Goal: Task Accomplishment & Management: Manage account settings

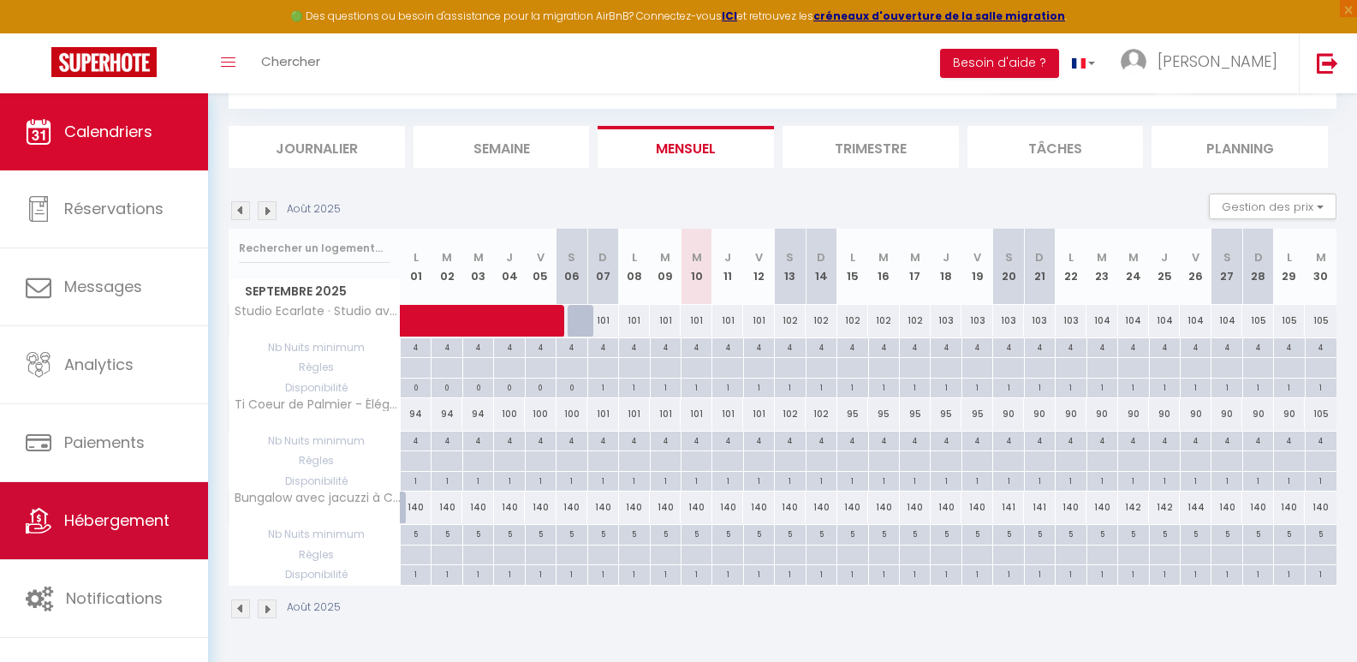
click at [159, 525] on span "Hébergement" at bounding box center [116, 519] width 105 height 21
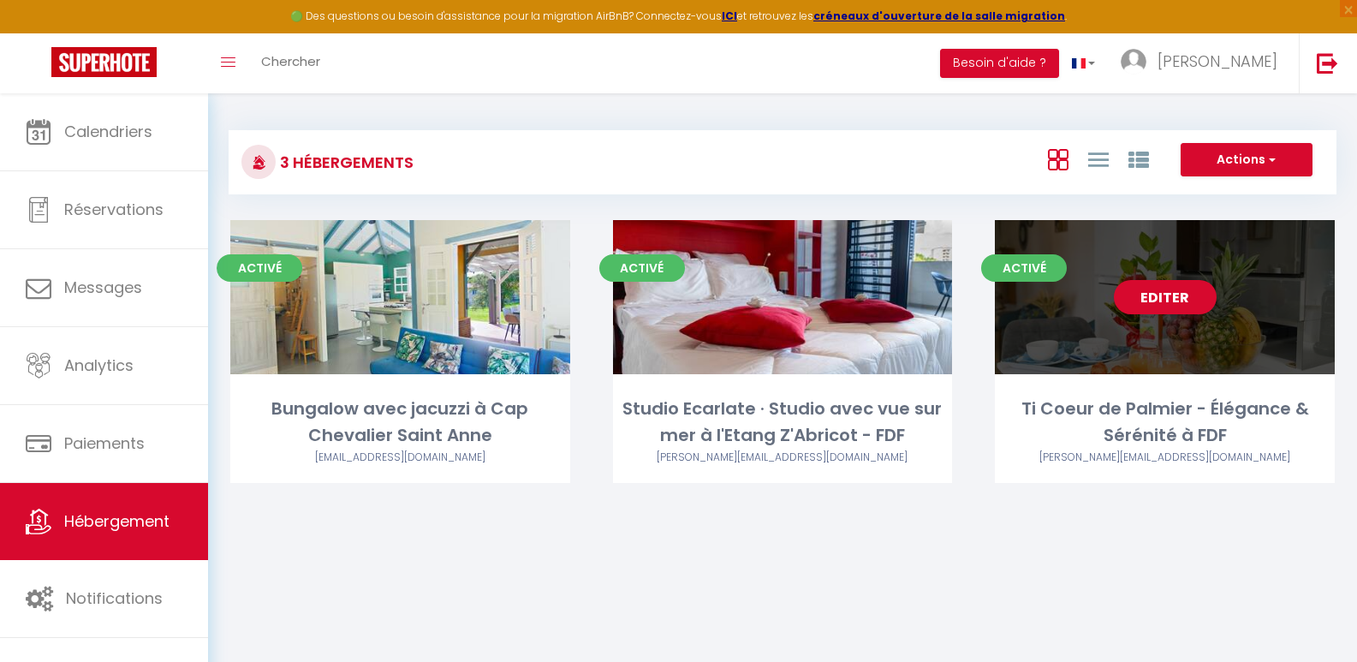
click at [1090, 337] on div "Editer" at bounding box center [1165, 297] width 340 height 154
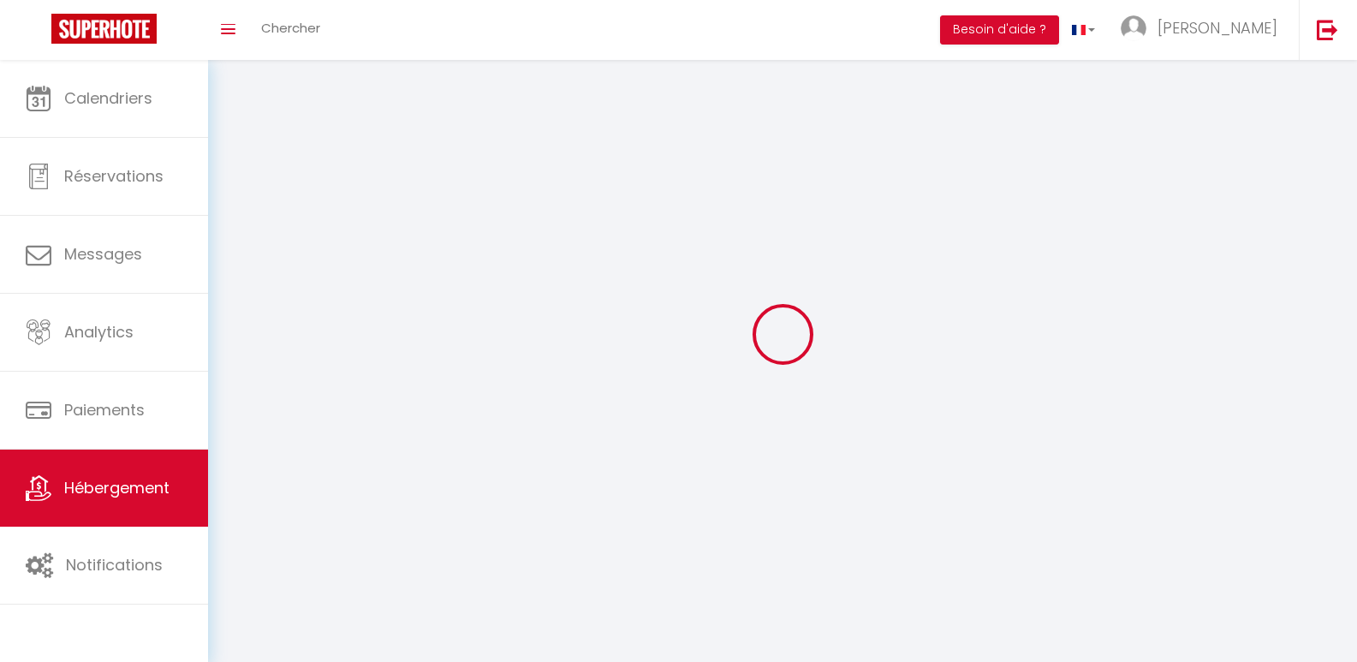
select select "28"
select select
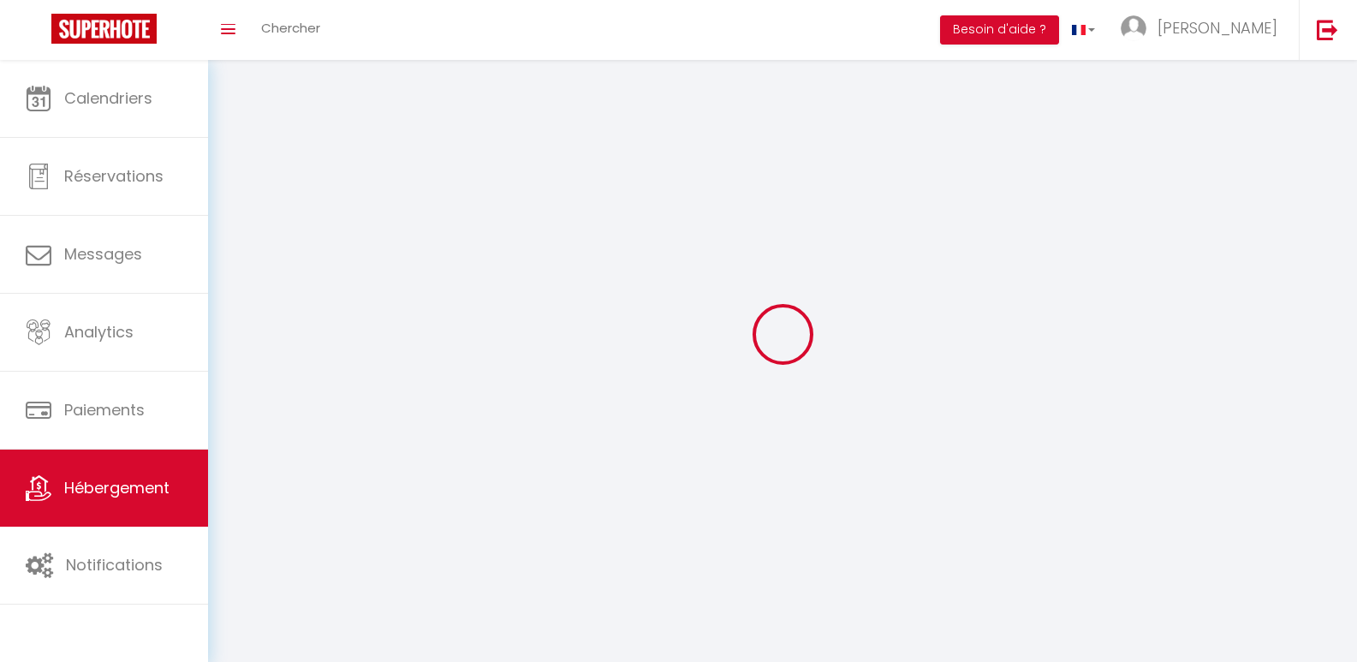
select select
checkbox input "false"
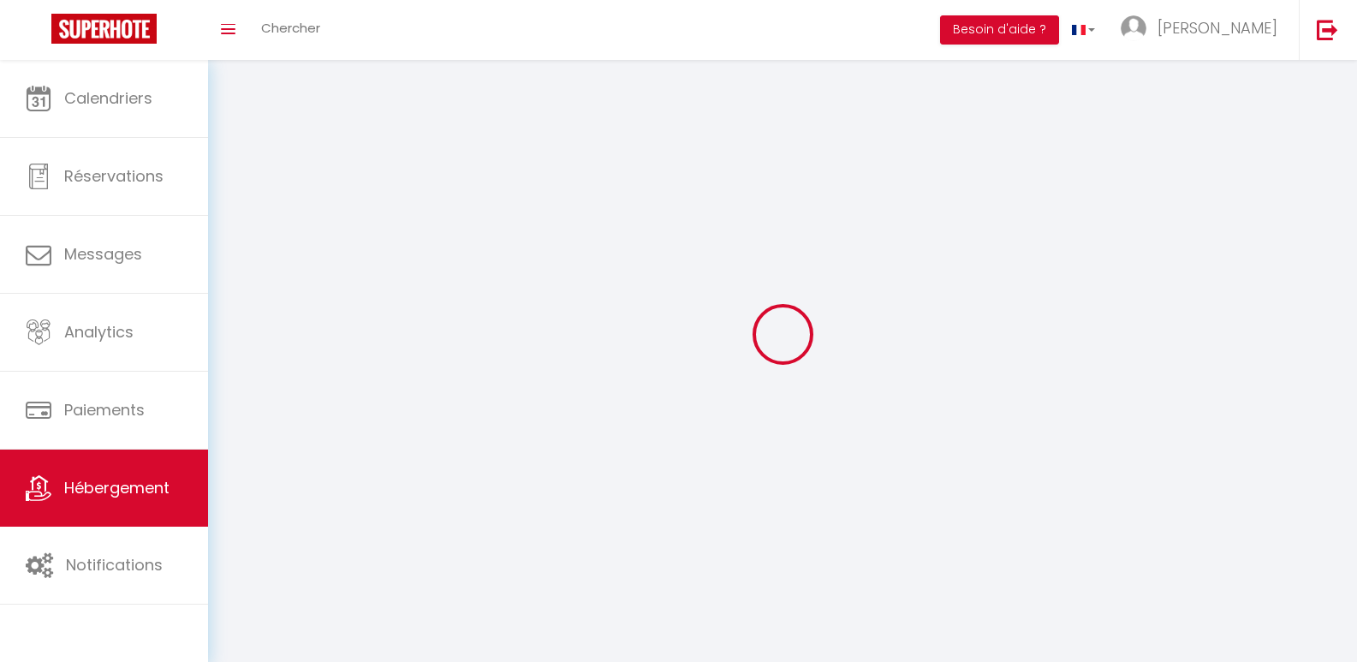
checkbox input "false"
select select
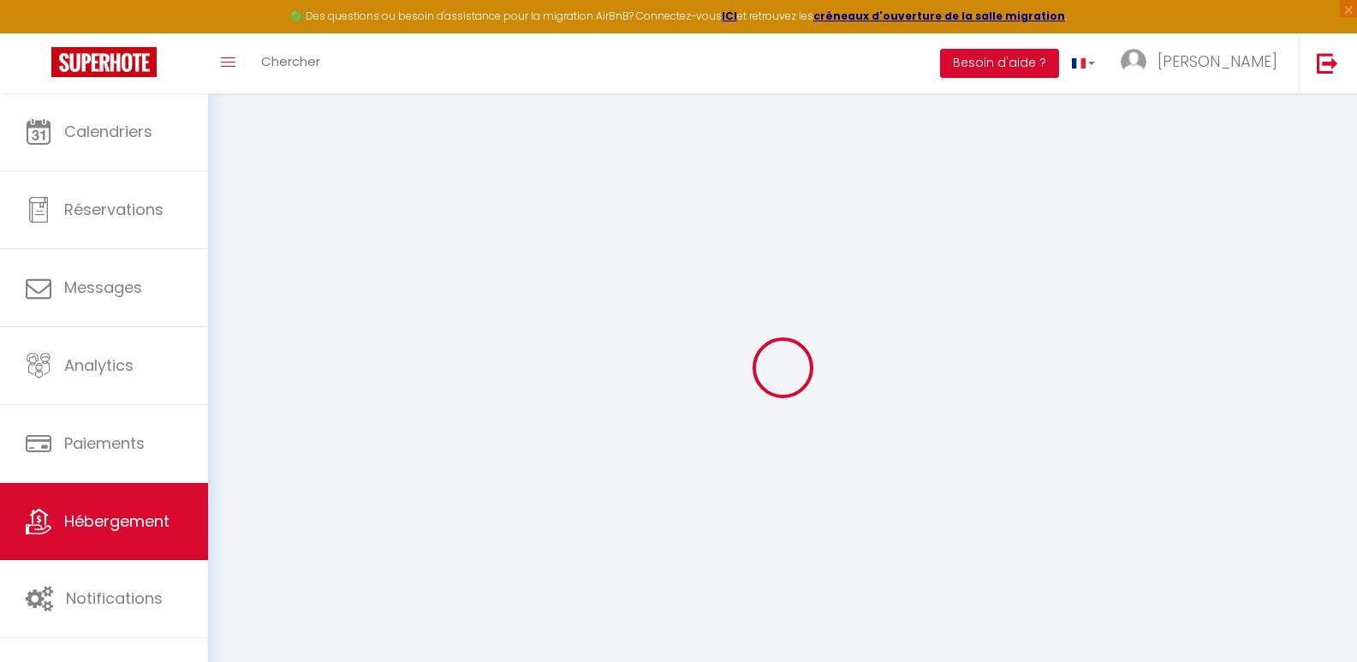
select select
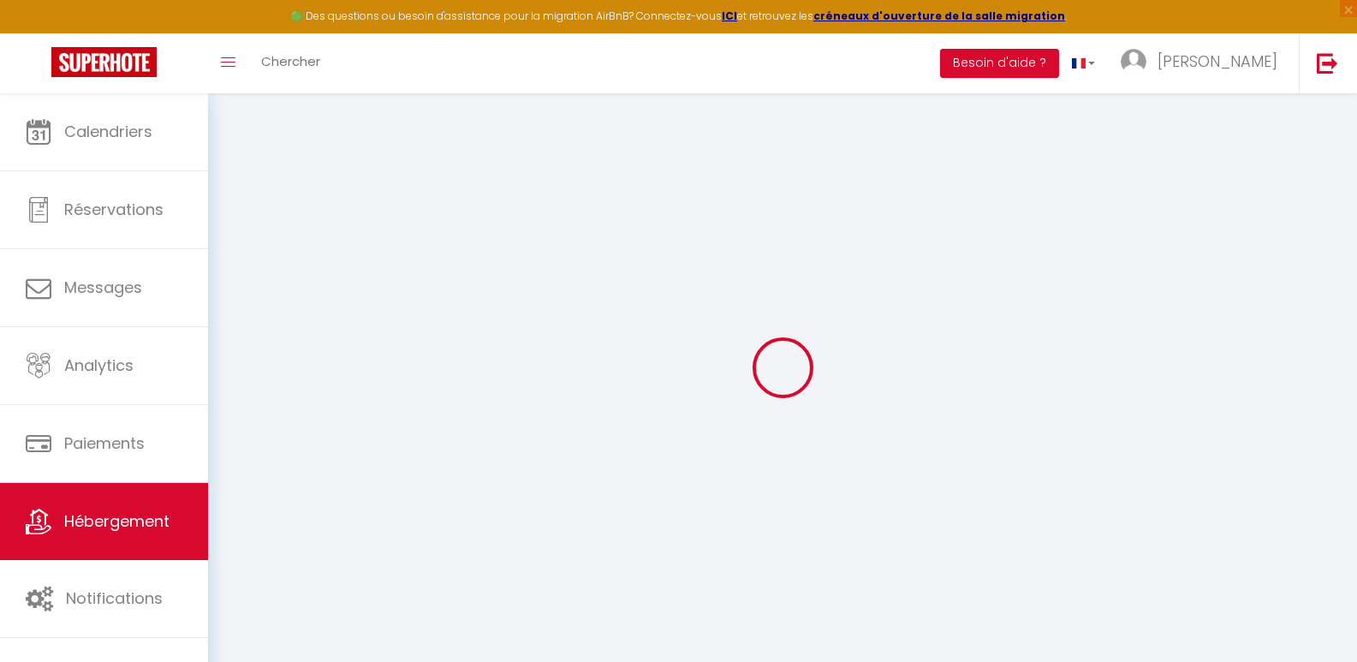
select select
checkbox input "false"
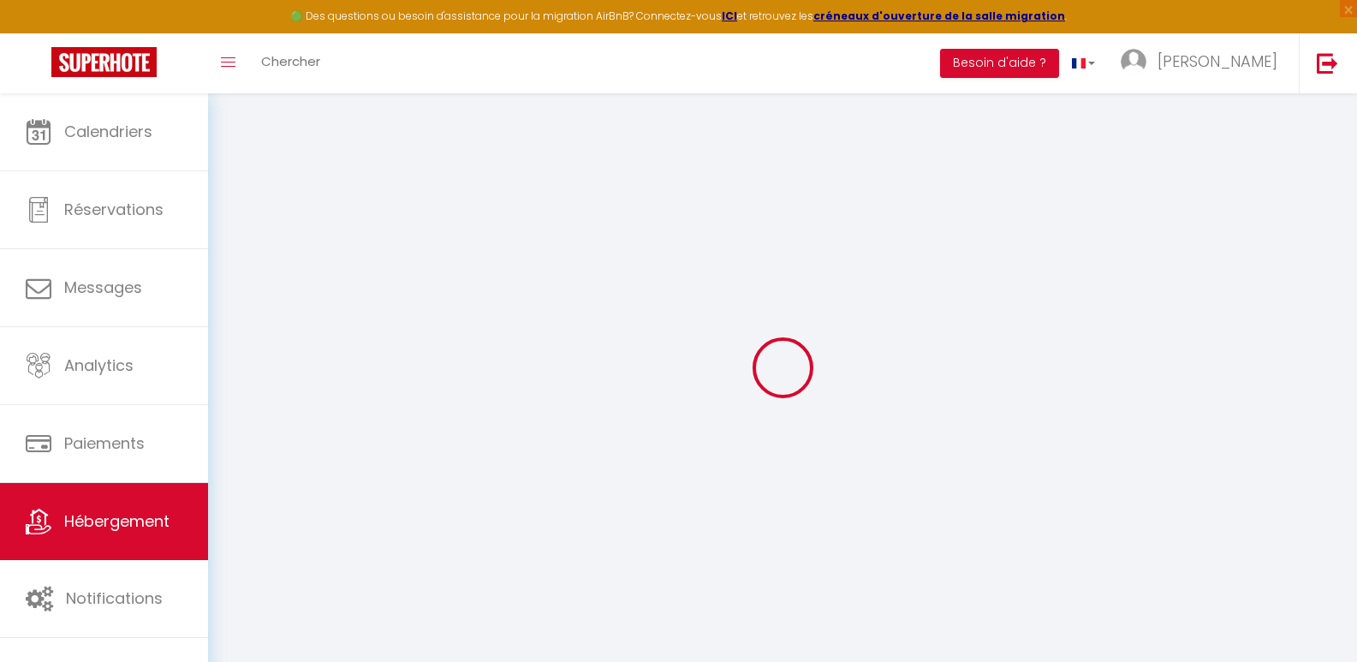
select select
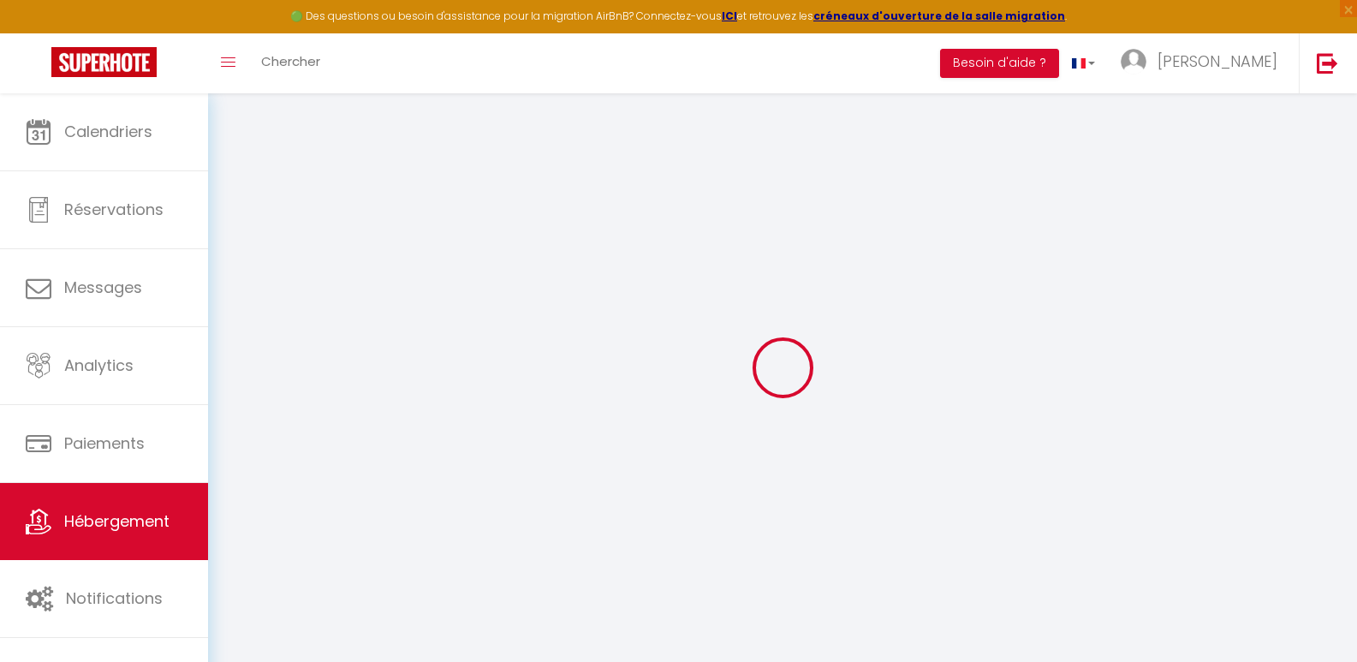
select select
checkbox input "false"
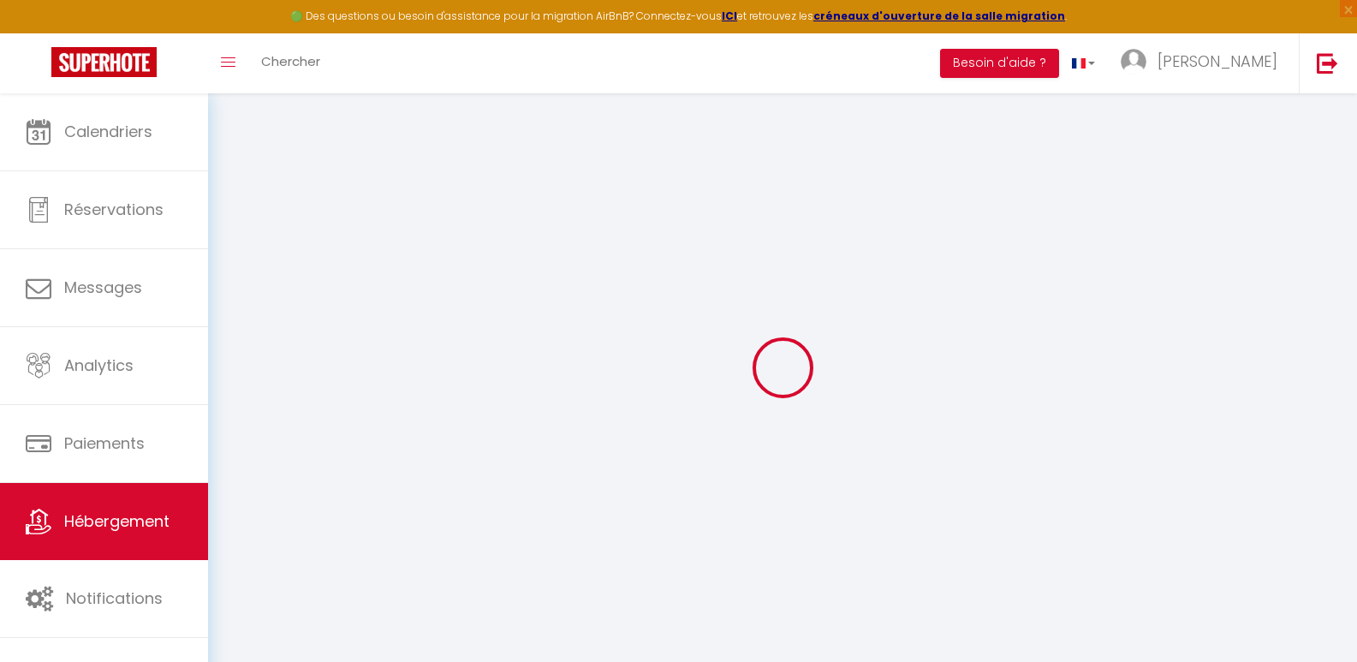
checkbox input "false"
select select
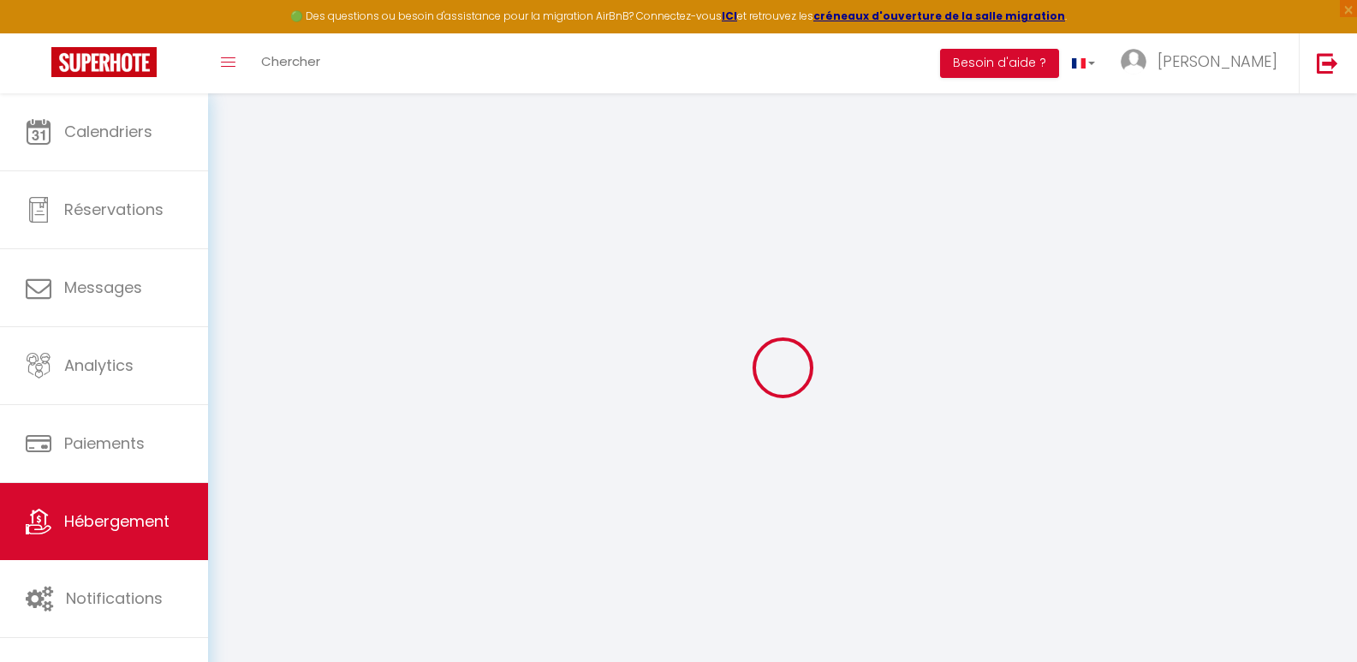
select select
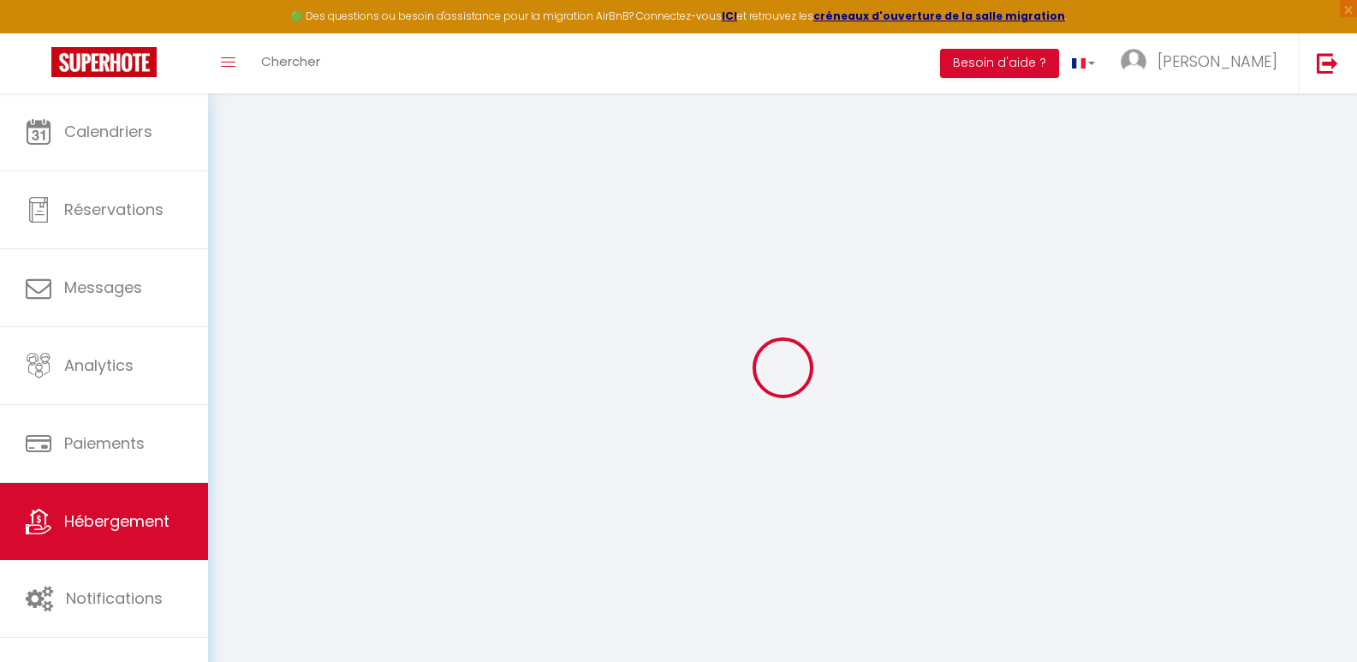
checkbox input "false"
select select
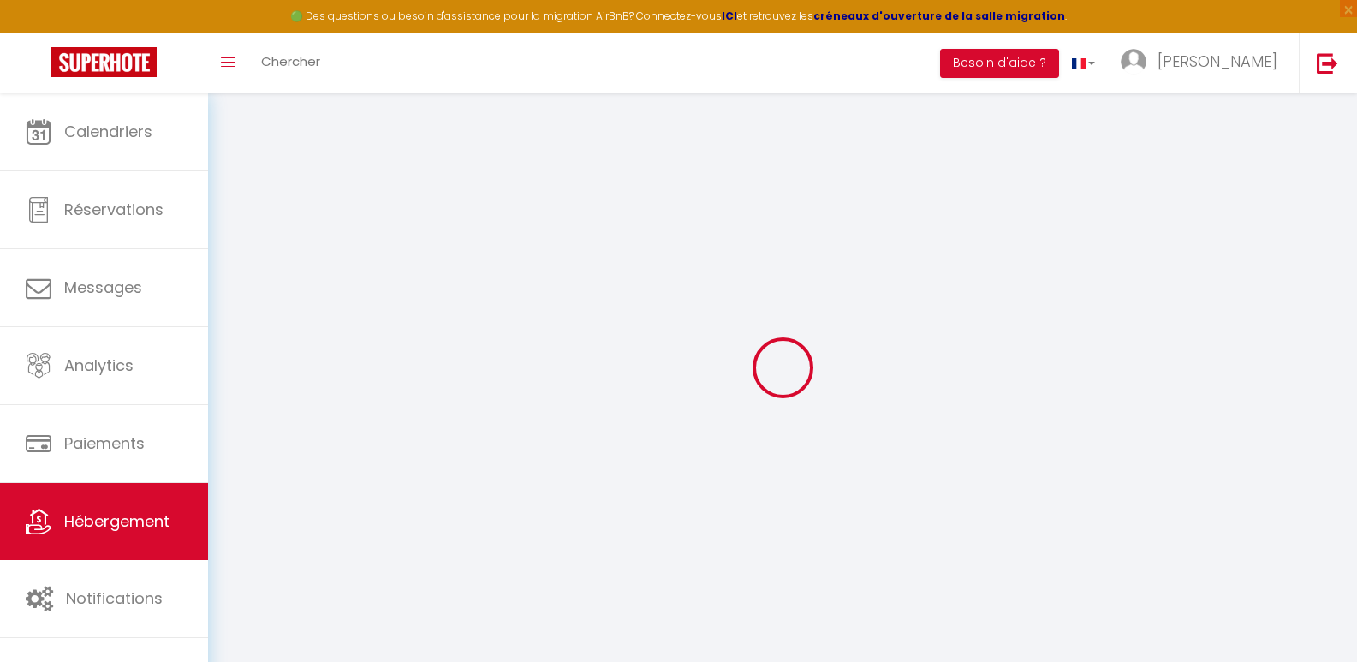
select select
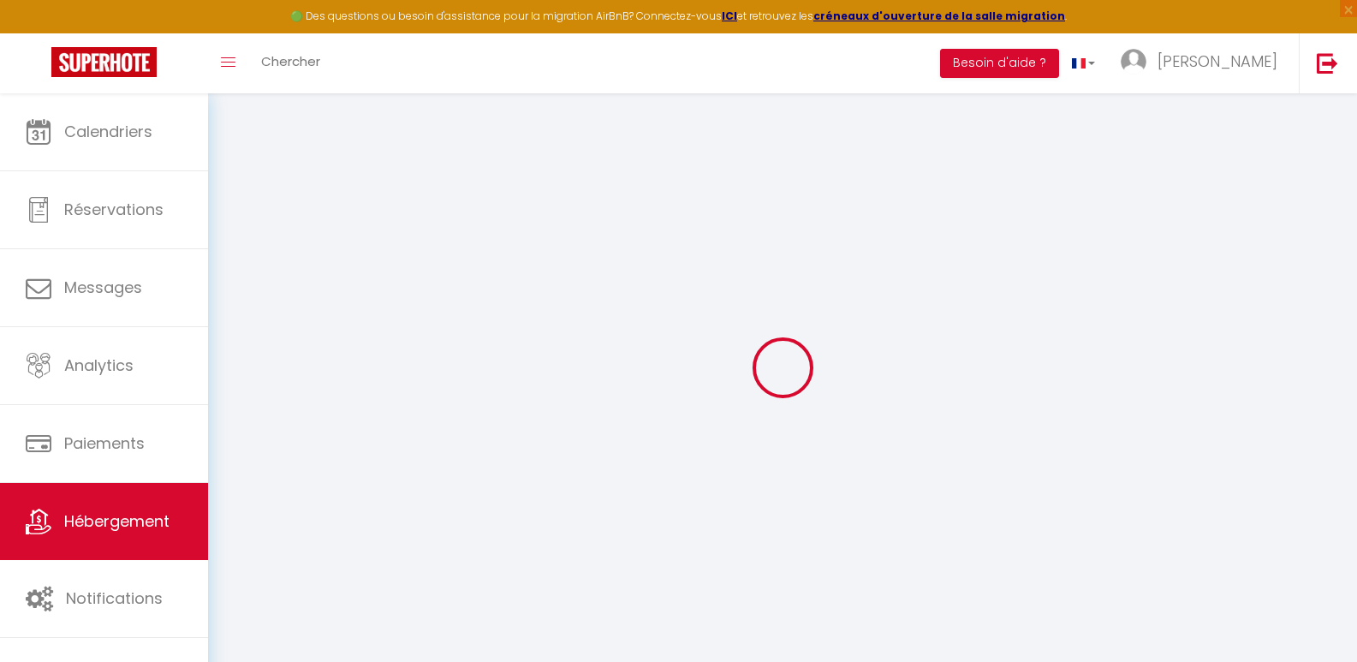
select select
checkbox input "false"
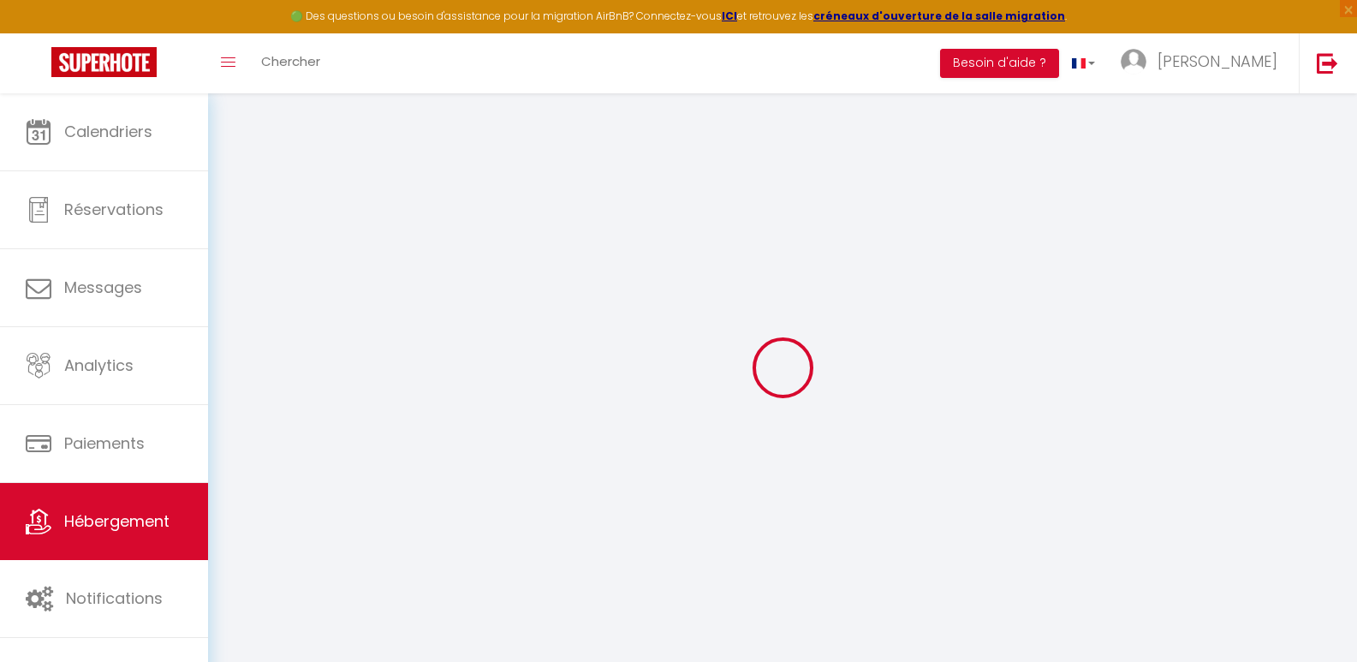
checkbox input "false"
select select
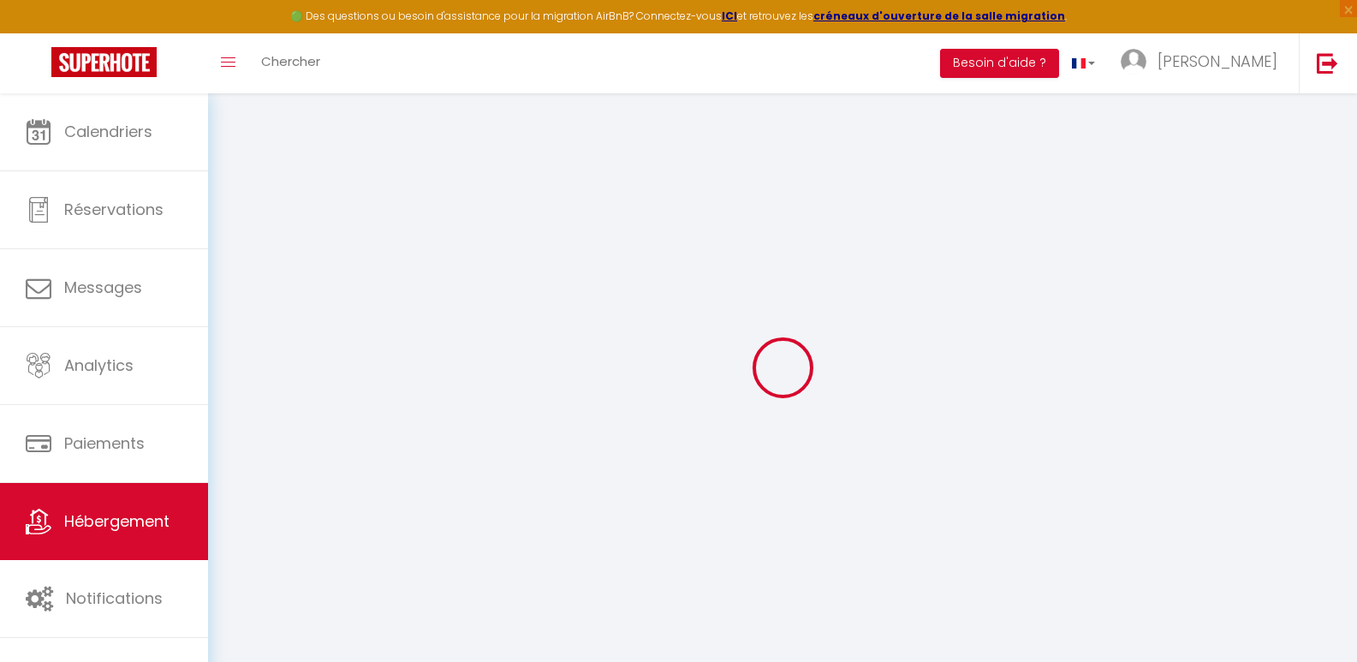
select select
checkbox input "false"
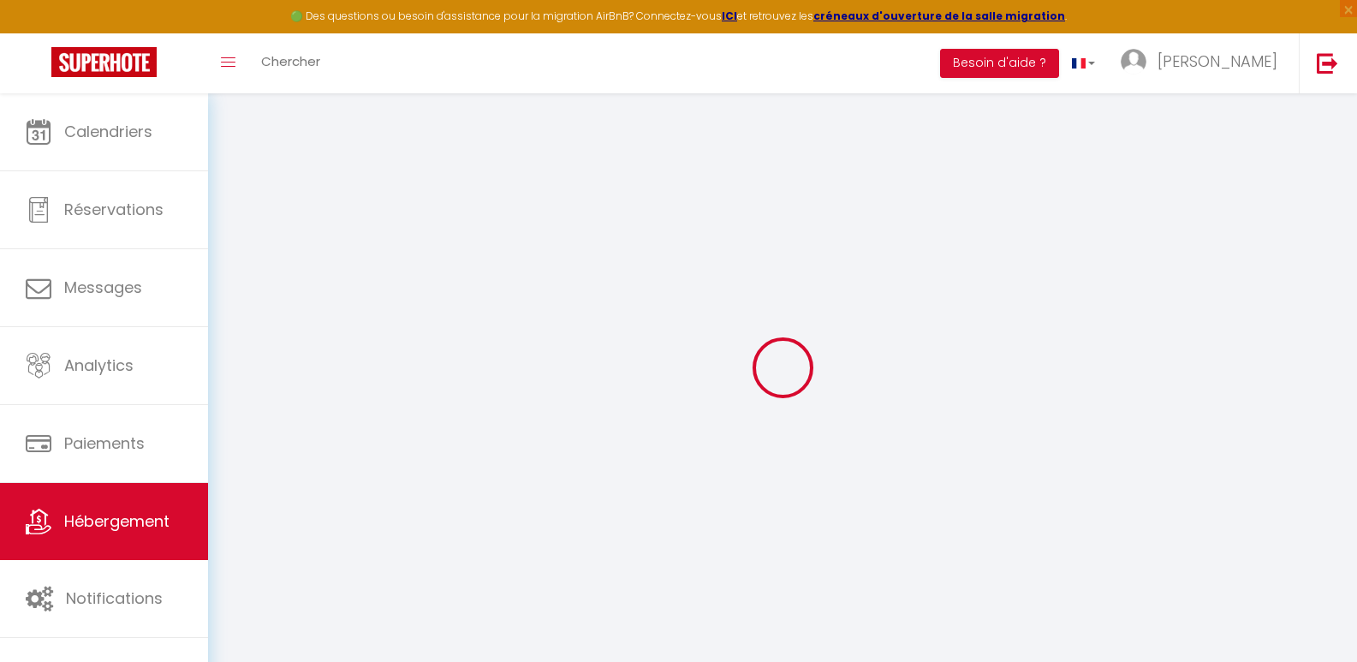
checkbox input "false"
select select
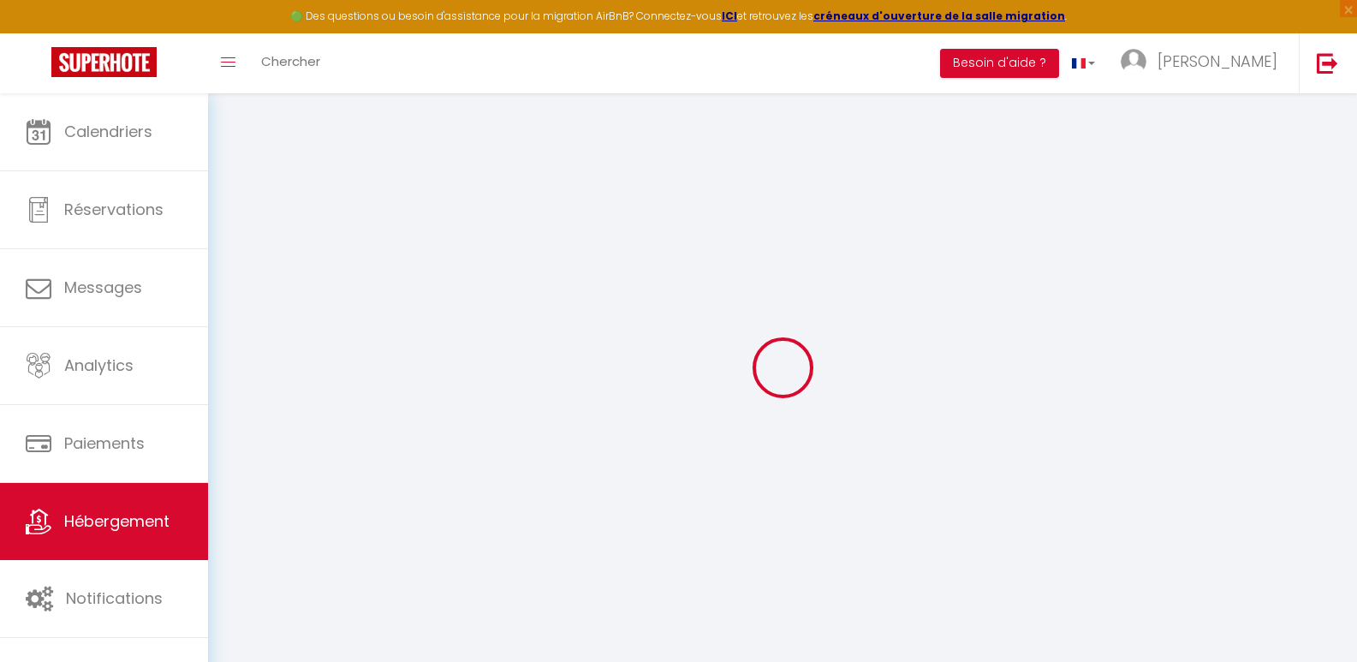
type input "Ti Coeur de Palmier - Élégance & Sérénité à FDF"
type input "[PERSON_NAME]"
type input "MARIE SAINTE"
type input "2 Entrée de Bocharel"
type input "97200"
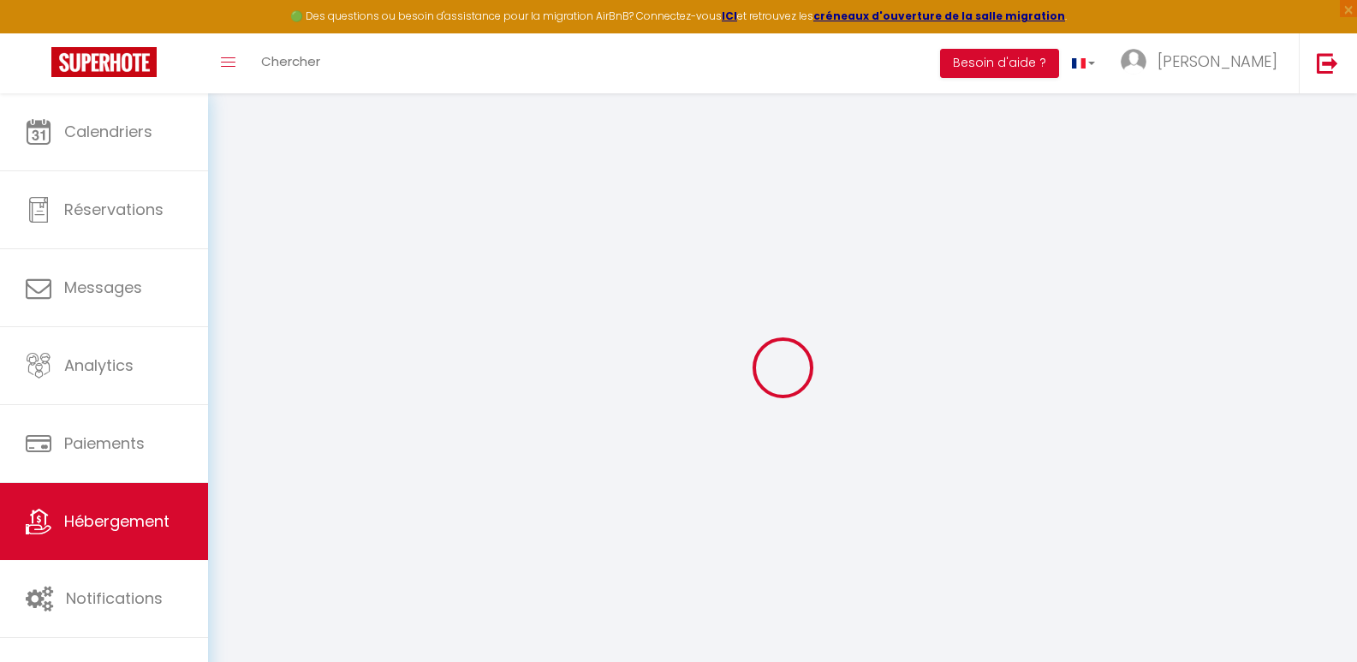
type input "Fort-de-France"
select select "2"
type input "86"
type input "80"
select select
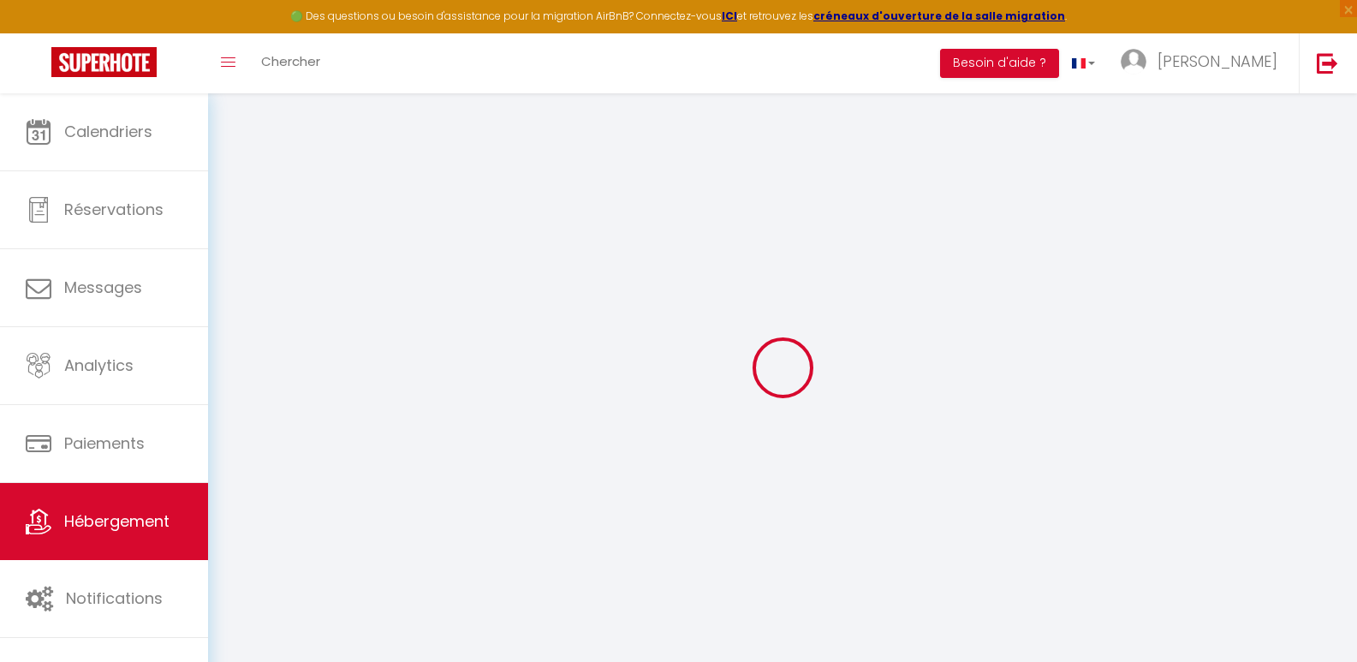
select select
type input "2 Entrée de Bocharel"
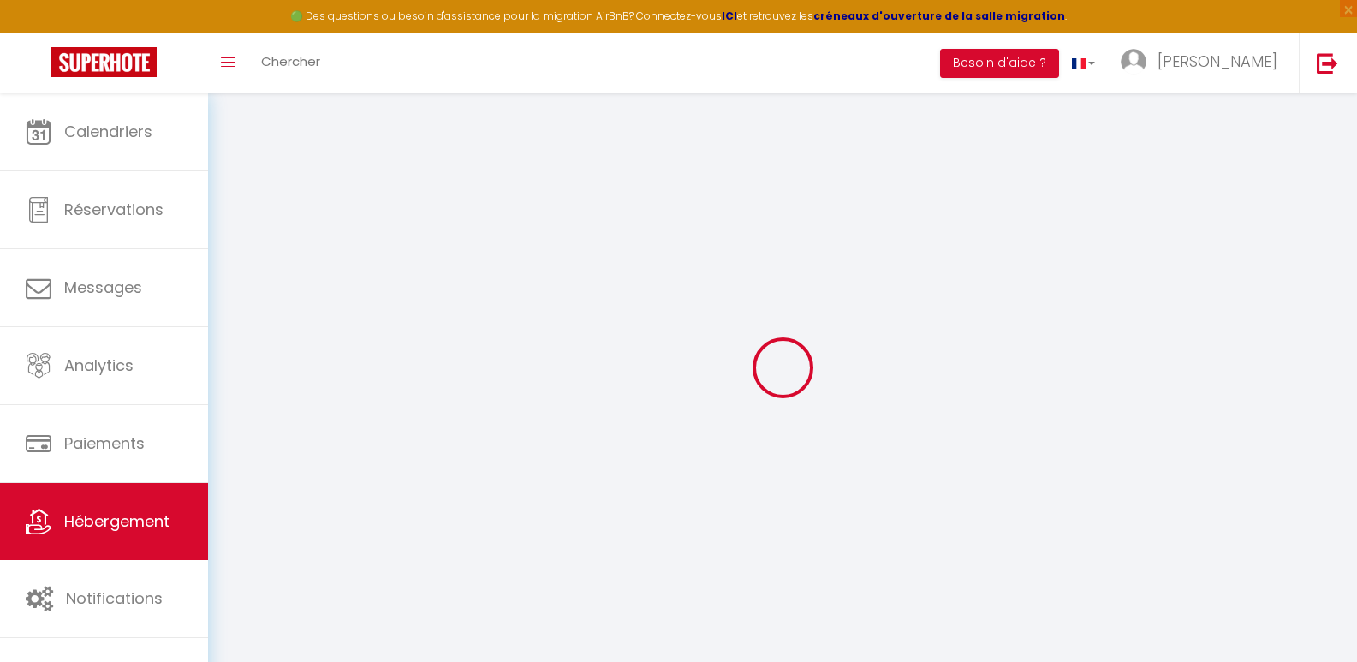
type input "97200"
type input "Fort-de-France"
select select "136"
type input "[EMAIL_ADDRESS][DOMAIN_NAME]"
select select
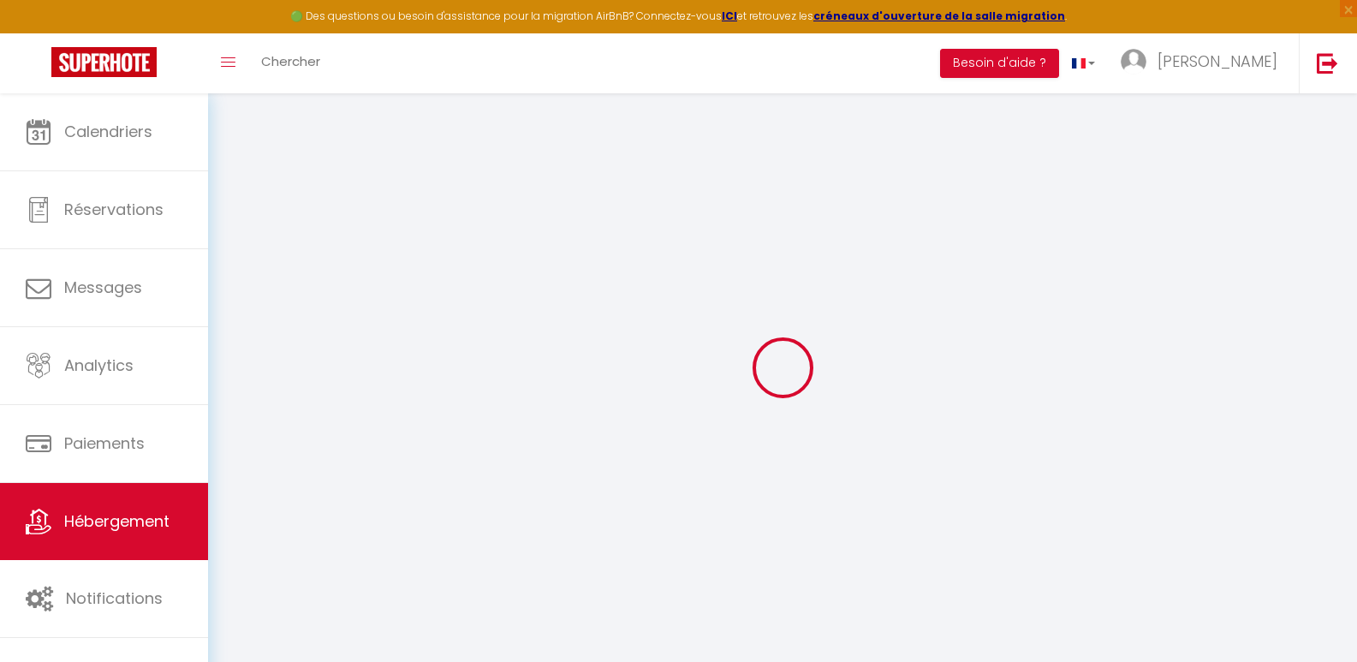
checkbox input "false"
select select
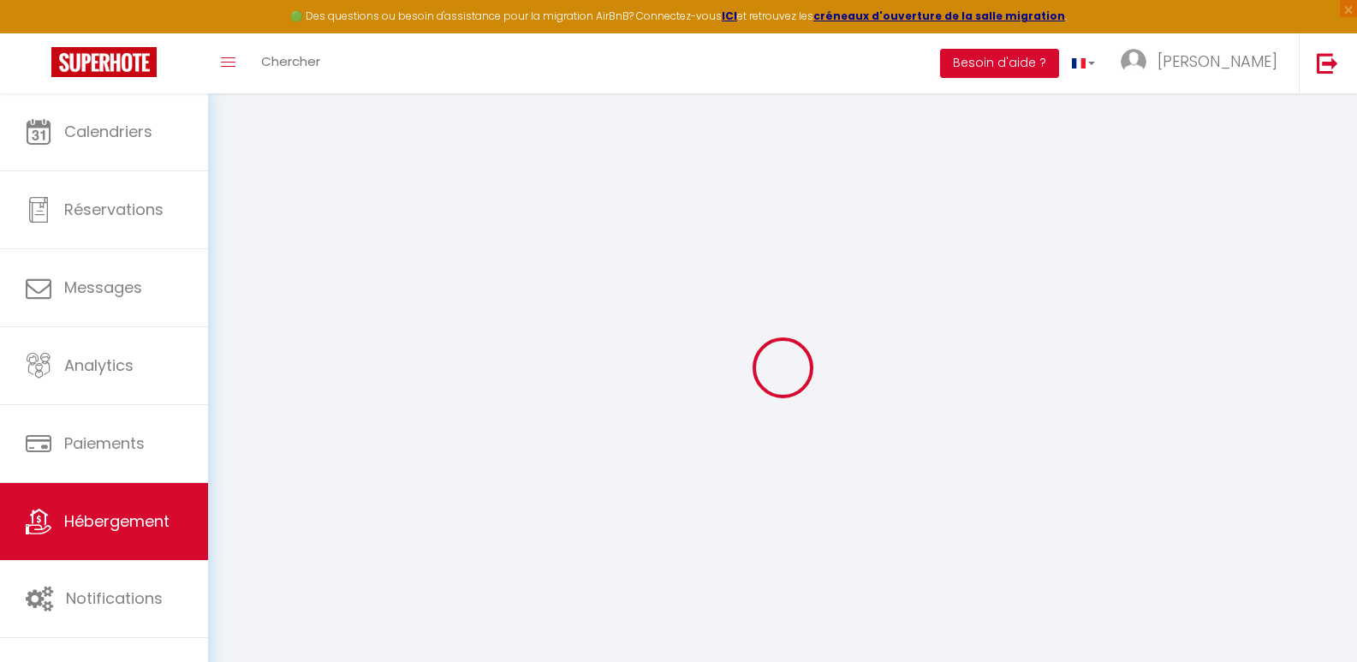
select select
type input "0"
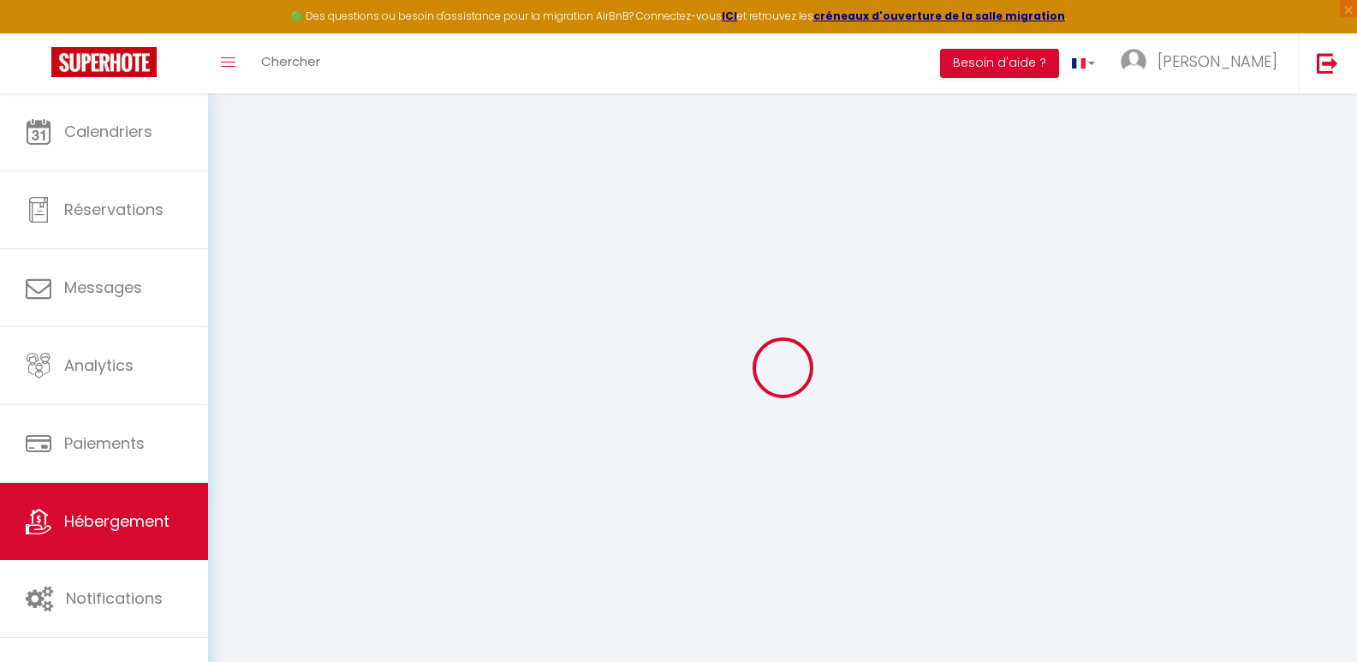
select select
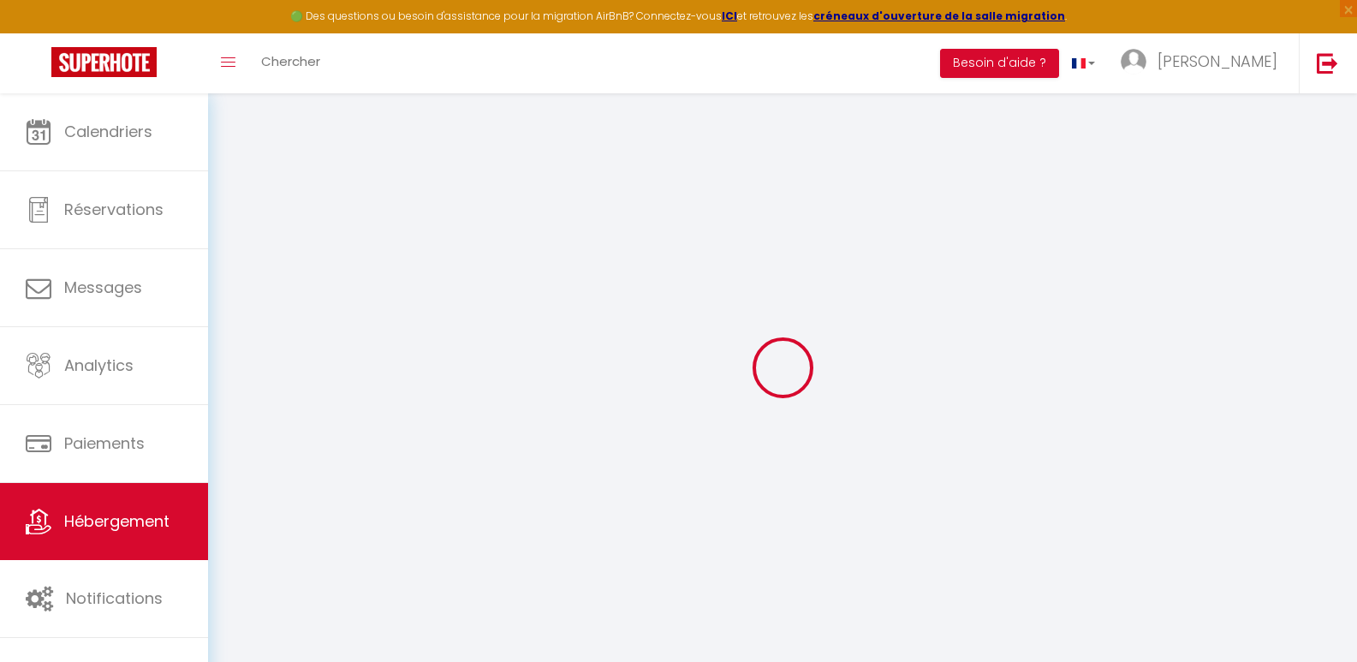
select select
checkbox input "false"
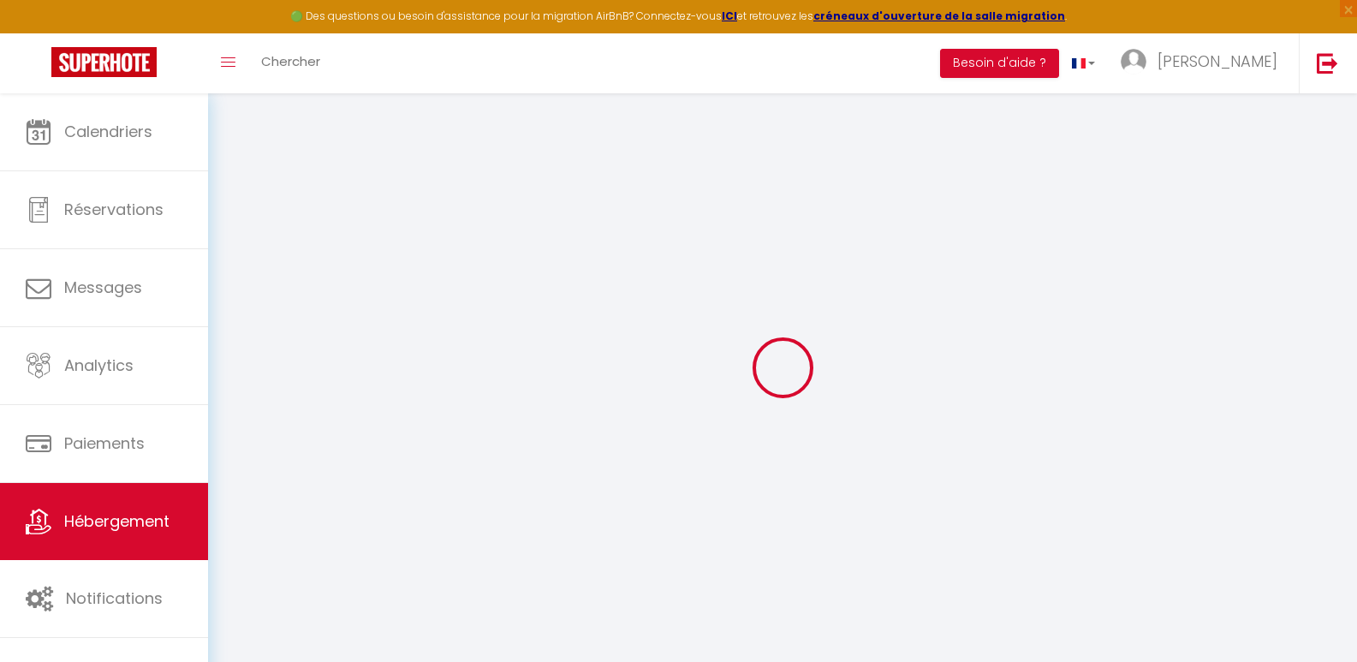
select select
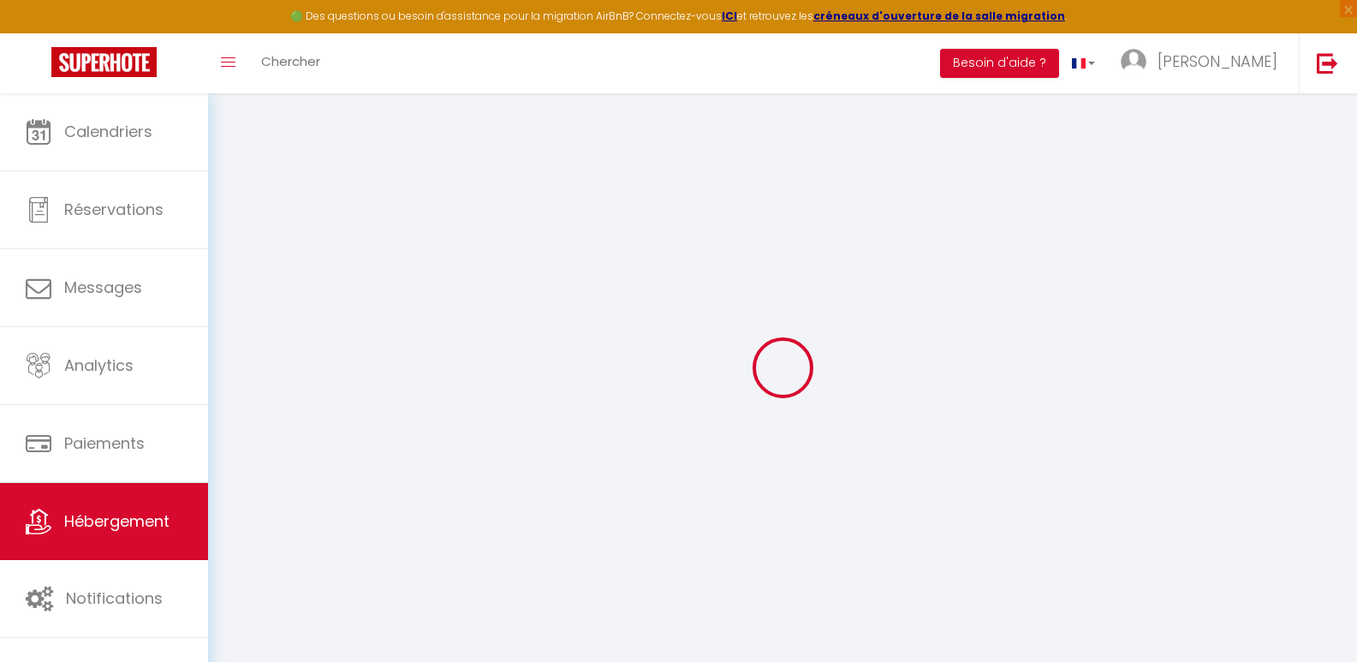
select select
checkbox input "false"
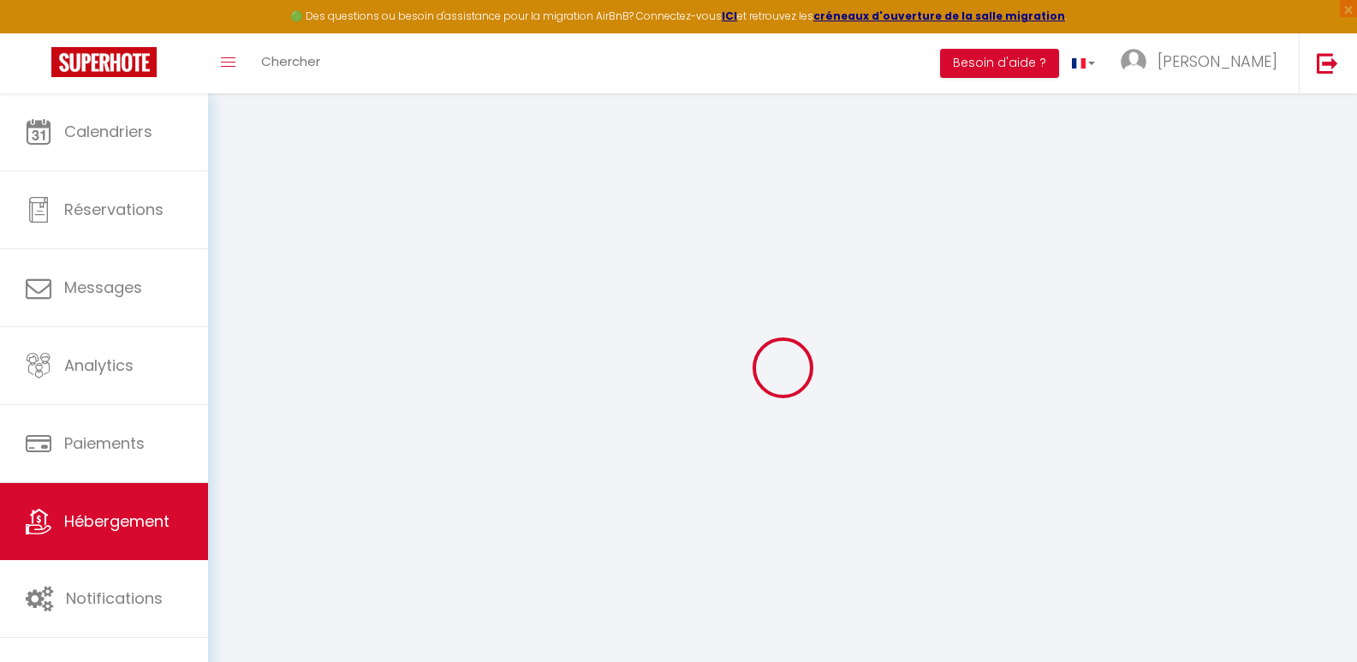
select select
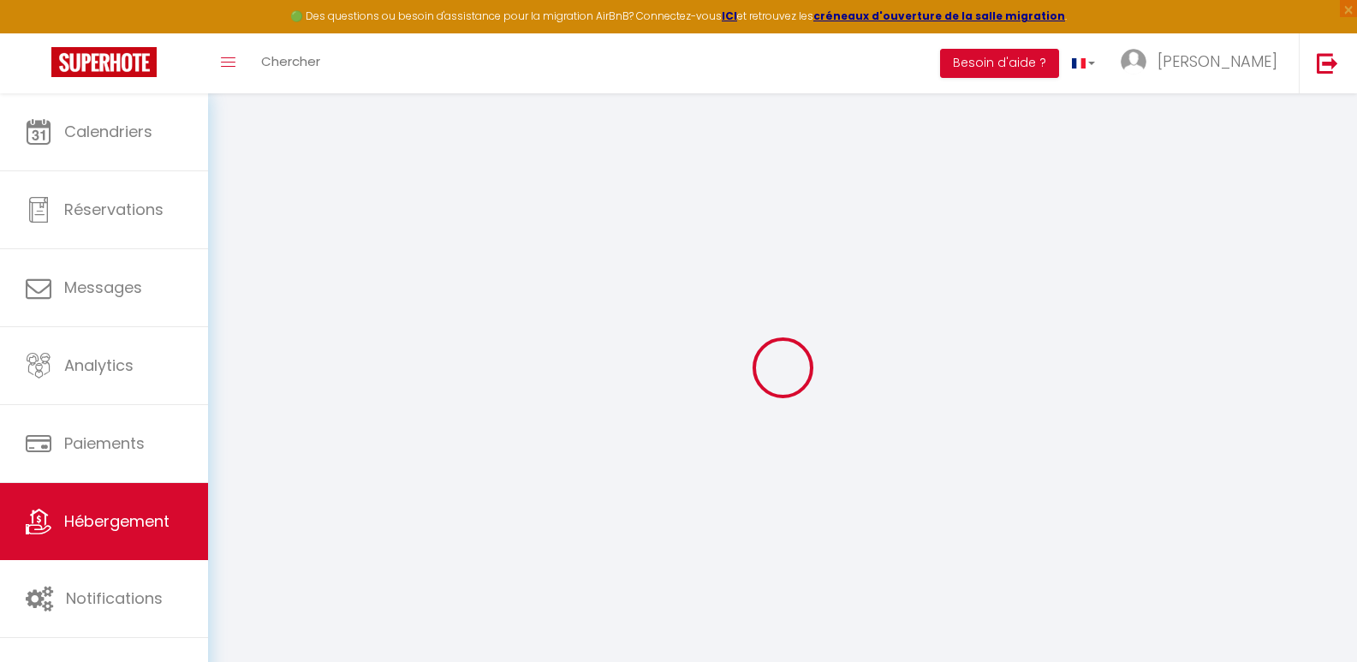
select select
checkbox input "false"
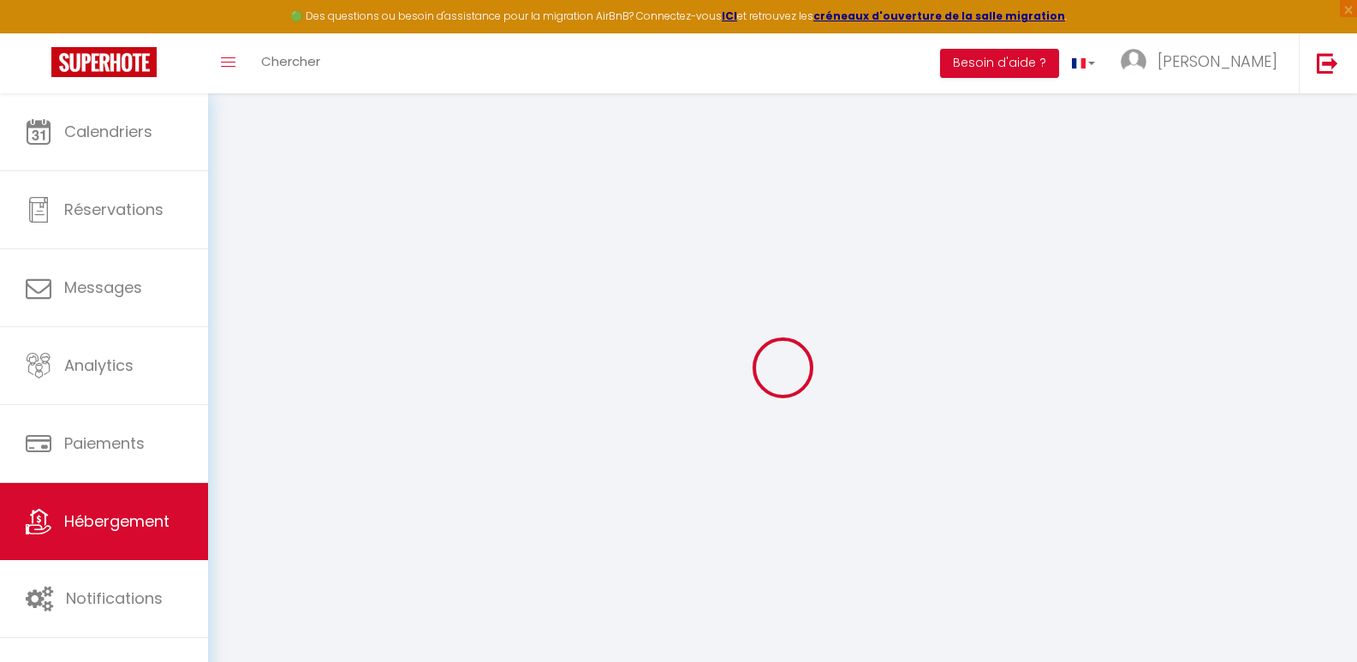
select select
checkbox input "false"
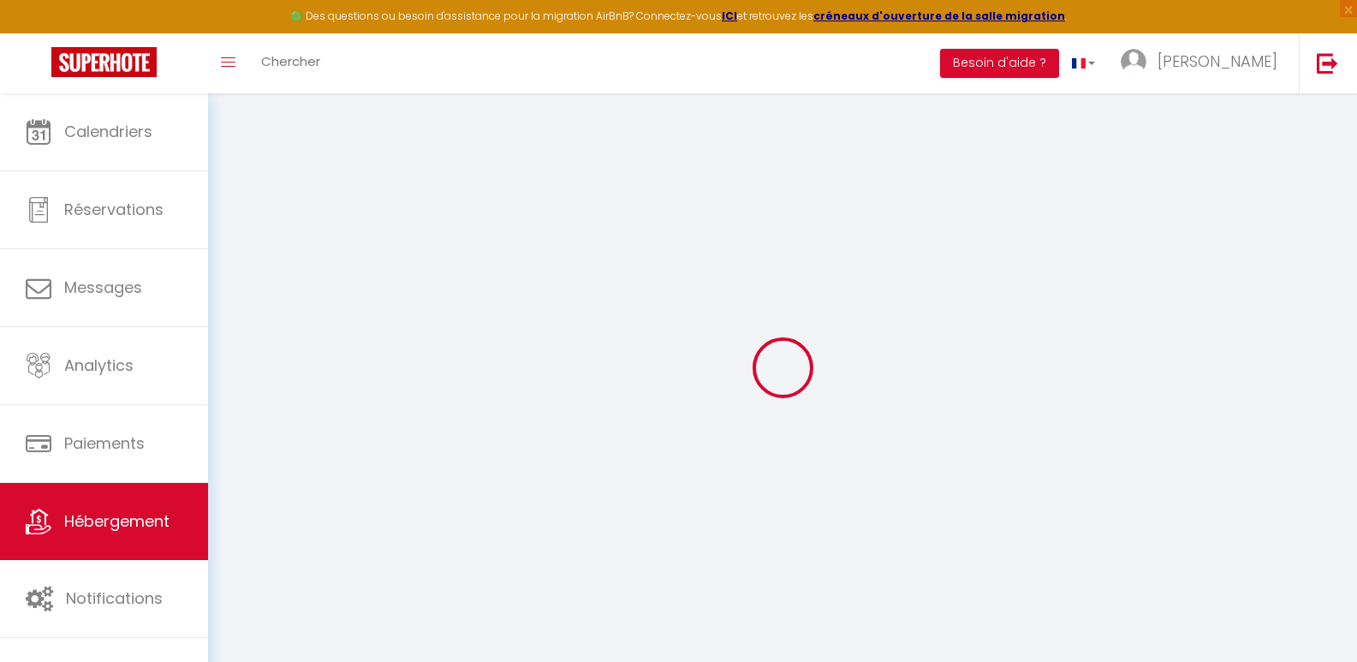
select select "16:00"
select select "23:45"
select select "11:00"
select select "30"
select select "120"
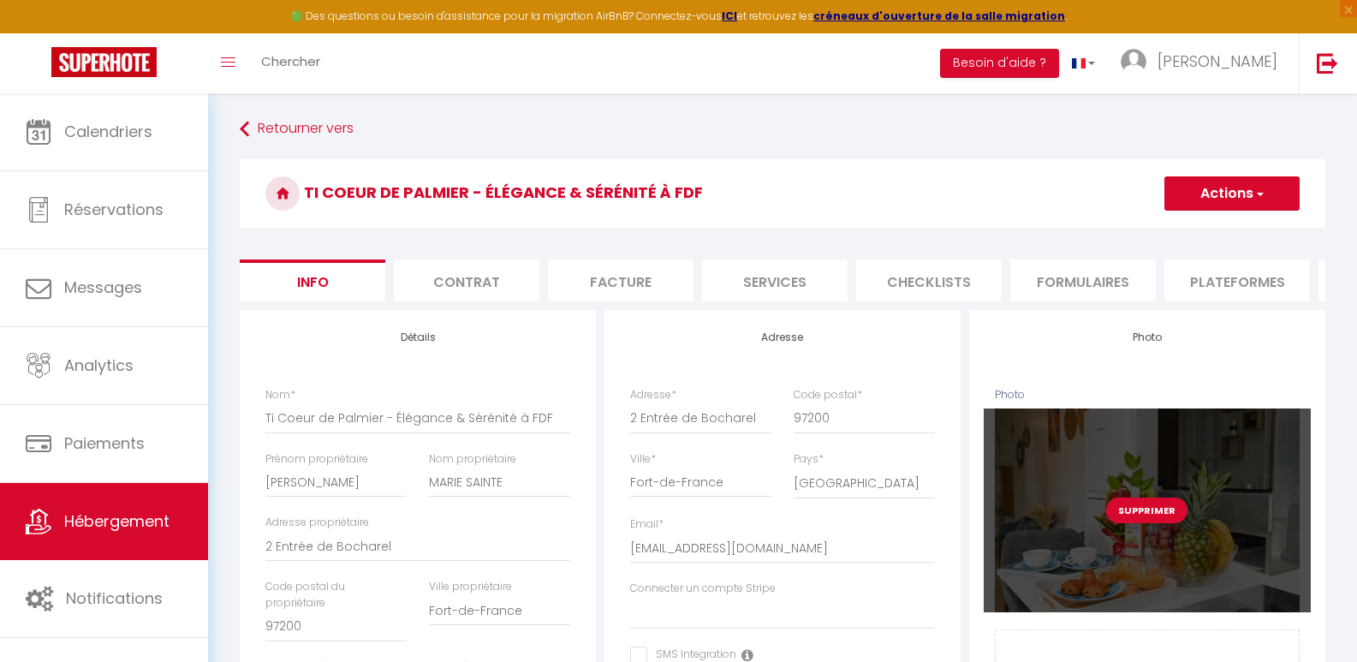
select select
checkbox input "false"
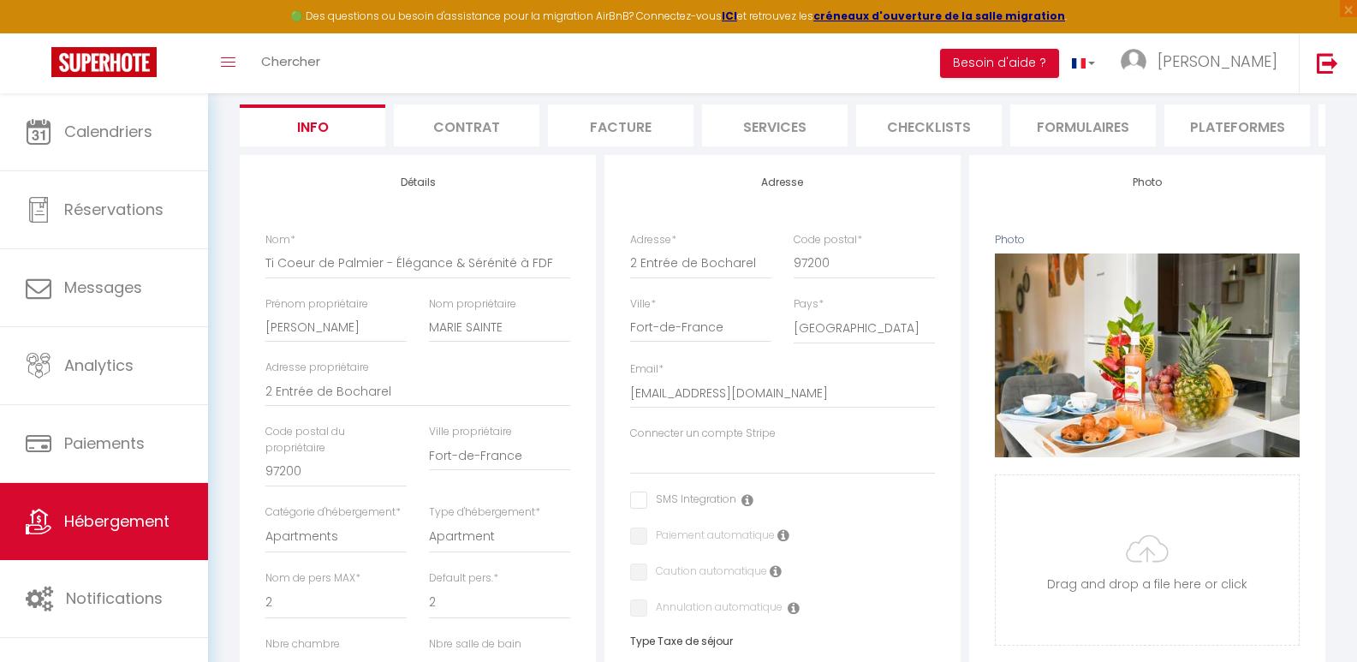
scroll to position [342, 0]
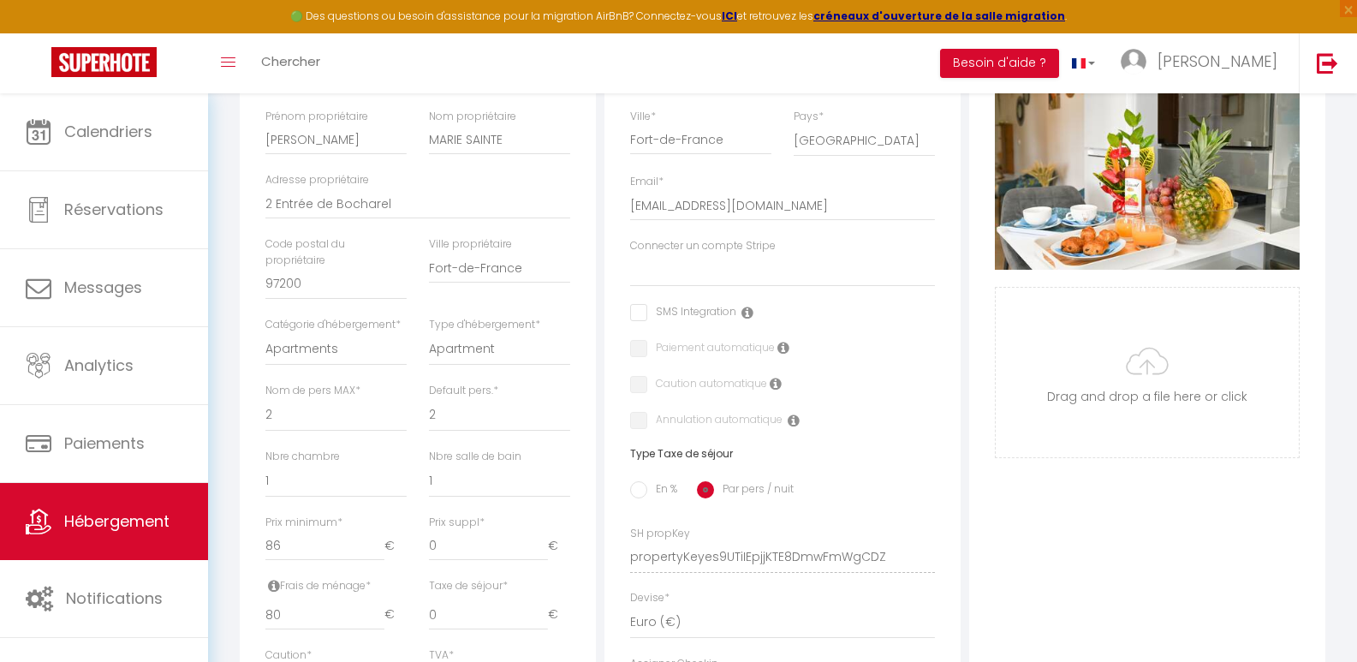
click at [947, 403] on div "Adresse Adresse * 2 Entrée de Bocharel Code postal * 97200 Ville * [GEOGRAPHIC_…" at bounding box center [782, 387] width 356 height 841
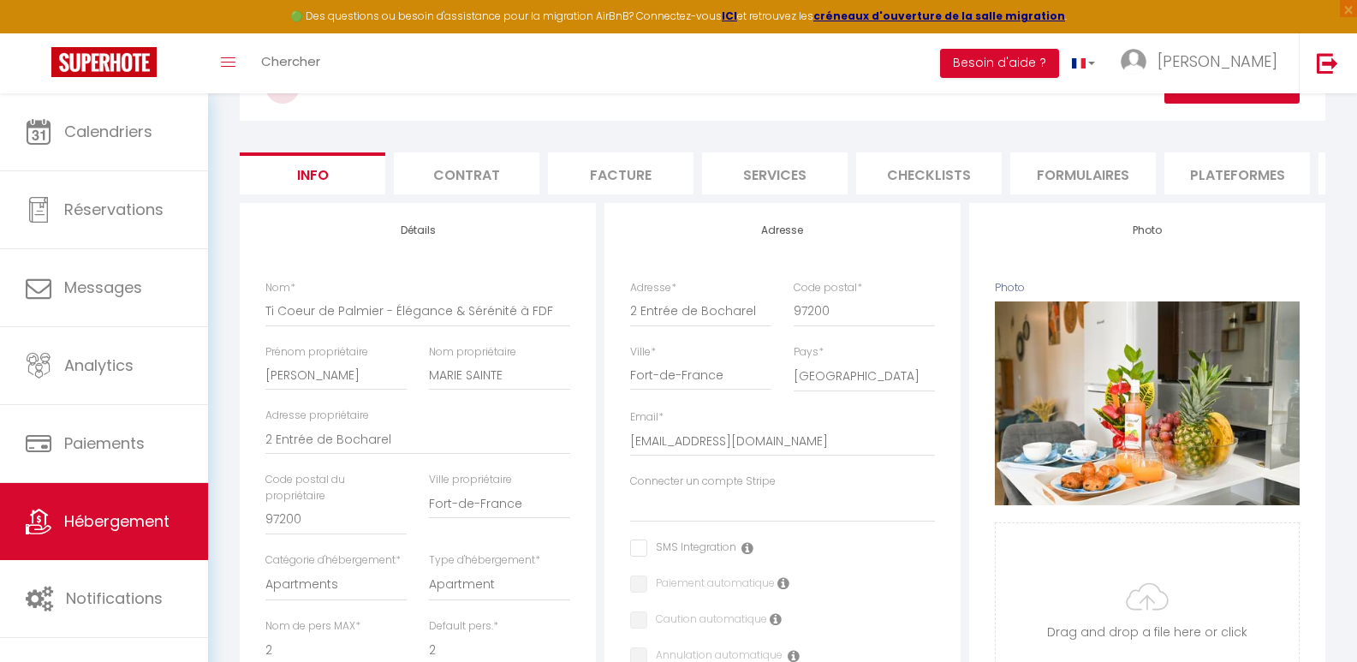
scroll to position [86, 0]
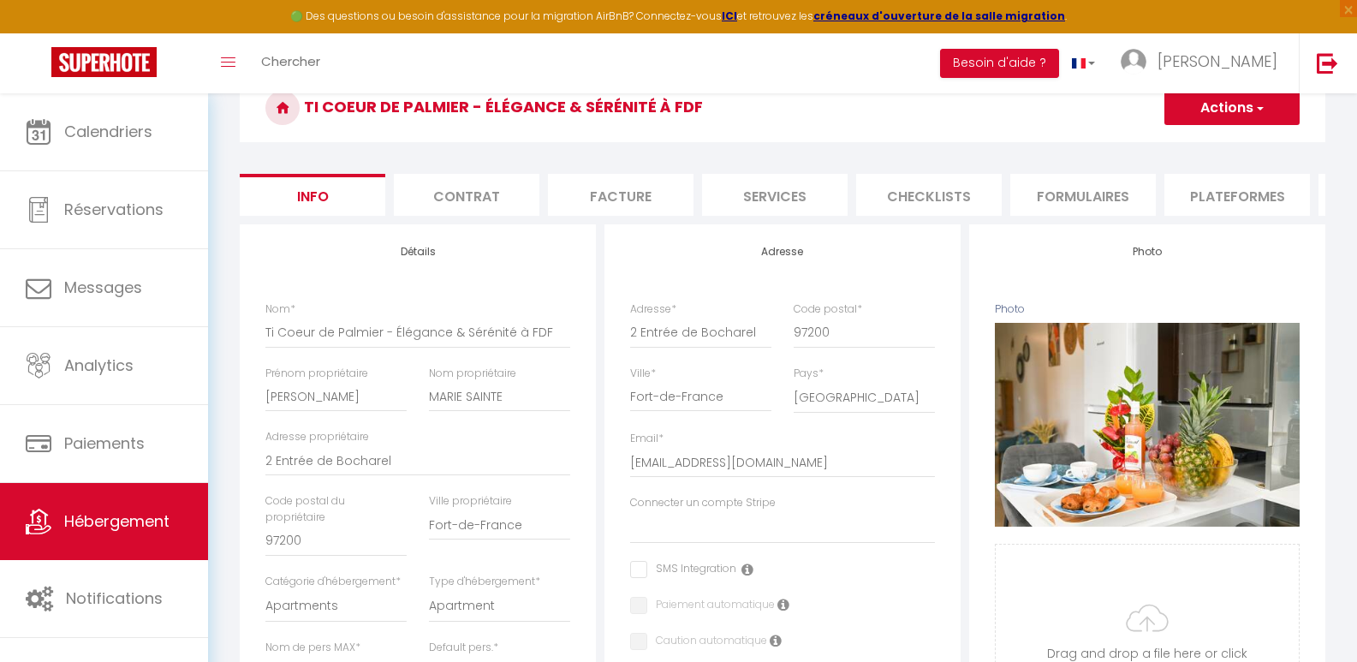
click at [759, 199] on li "Services" at bounding box center [774, 195] width 145 height 42
select select
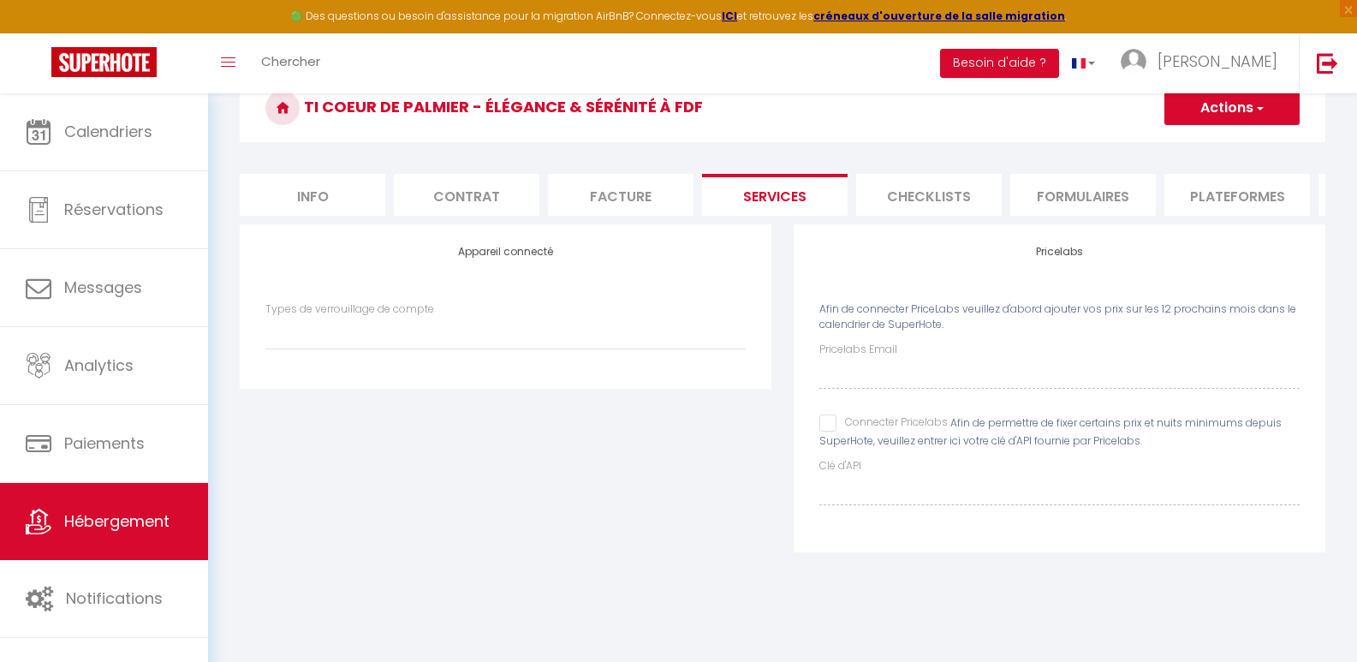
click at [1056, 195] on li "Formulaires" at bounding box center [1082, 195] width 145 height 42
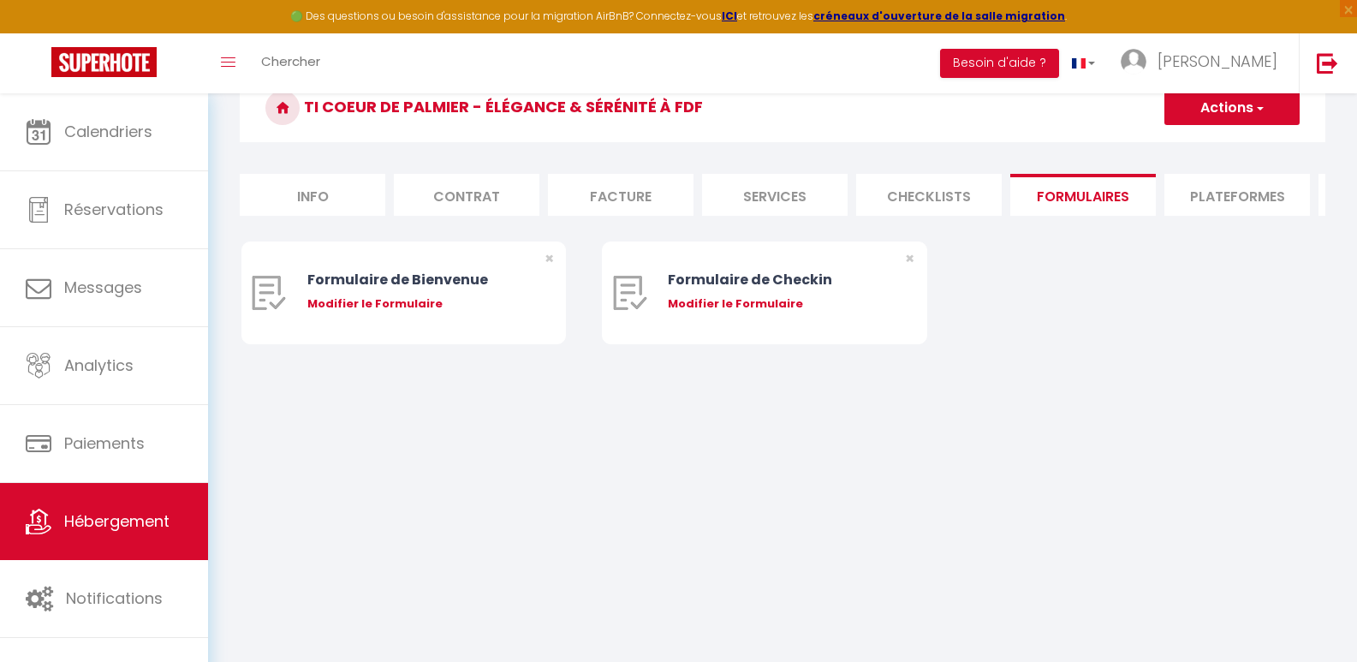
click at [1258, 204] on li "Plateformes" at bounding box center [1236, 195] width 145 height 42
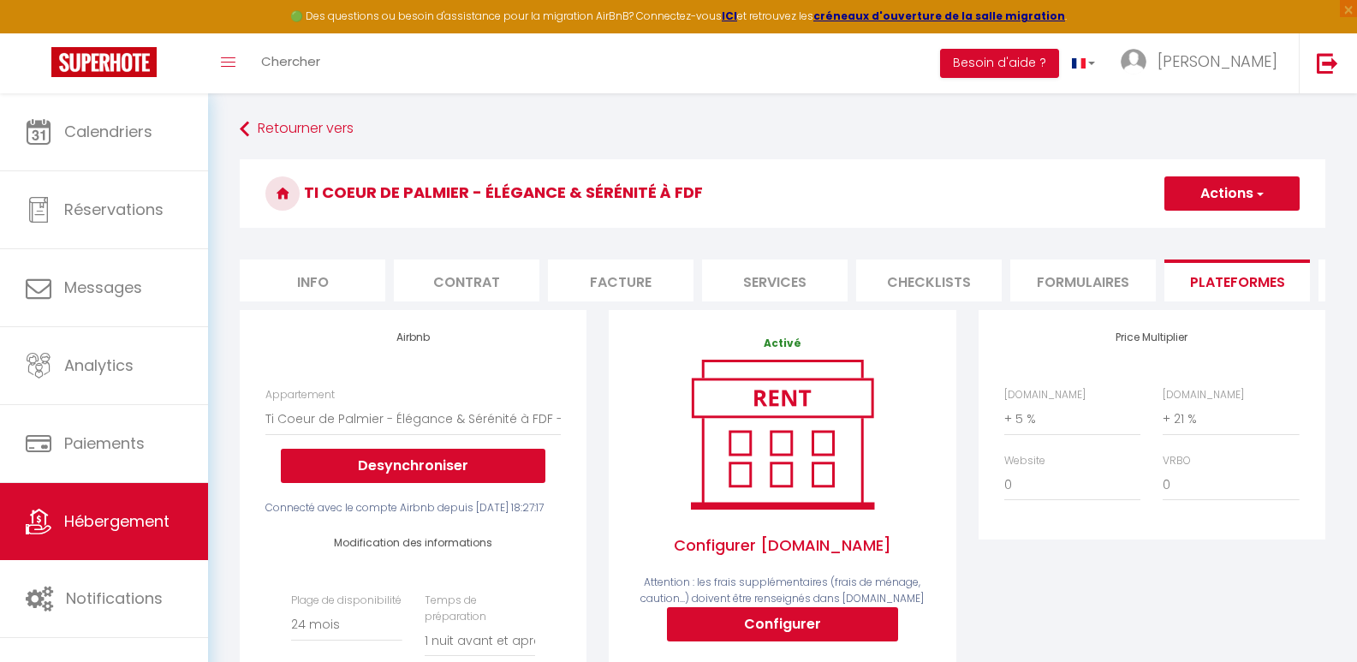
click at [1093, 280] on li "Formulaires" at bounding box center [1082, 280] width 145 height 42
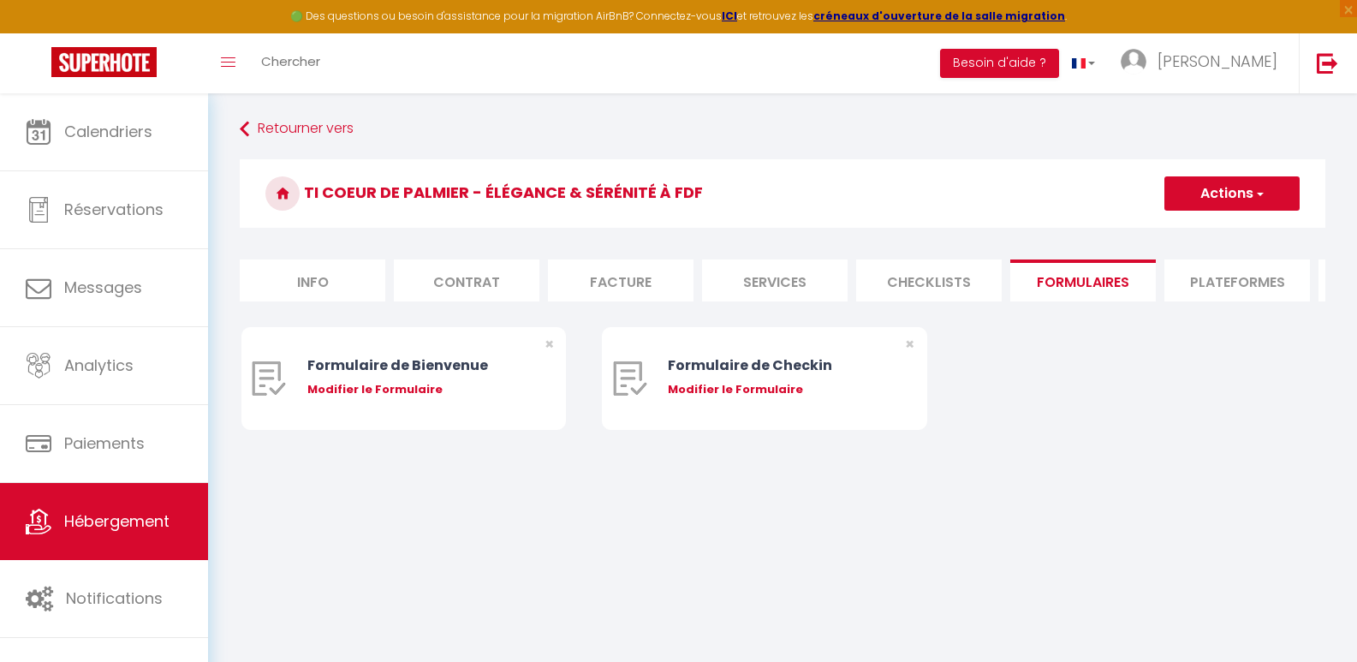
click at [1202, 276] on li "Plateformes" at bounding box center [1236, 280] width 145 height 42
select select
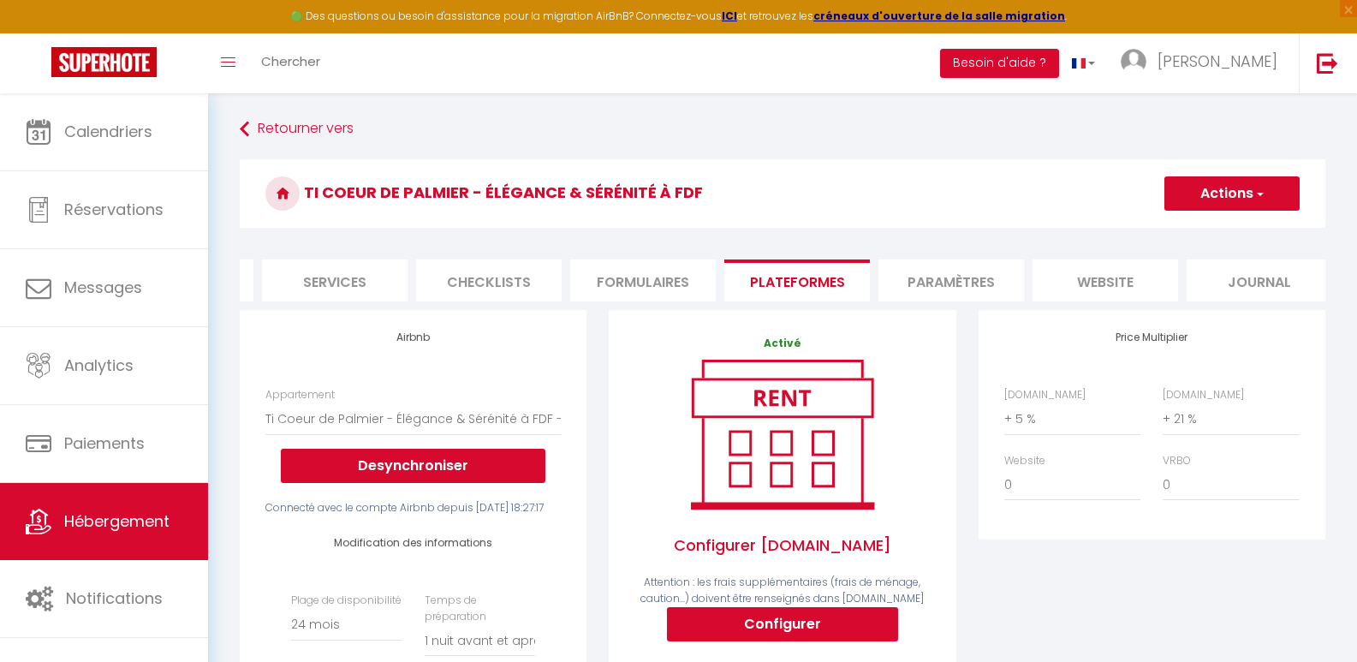
scroll to position [0, 455]
click at [955, 279] on li "Paramètres" at bounding box center [935, 280] width 145 height 42
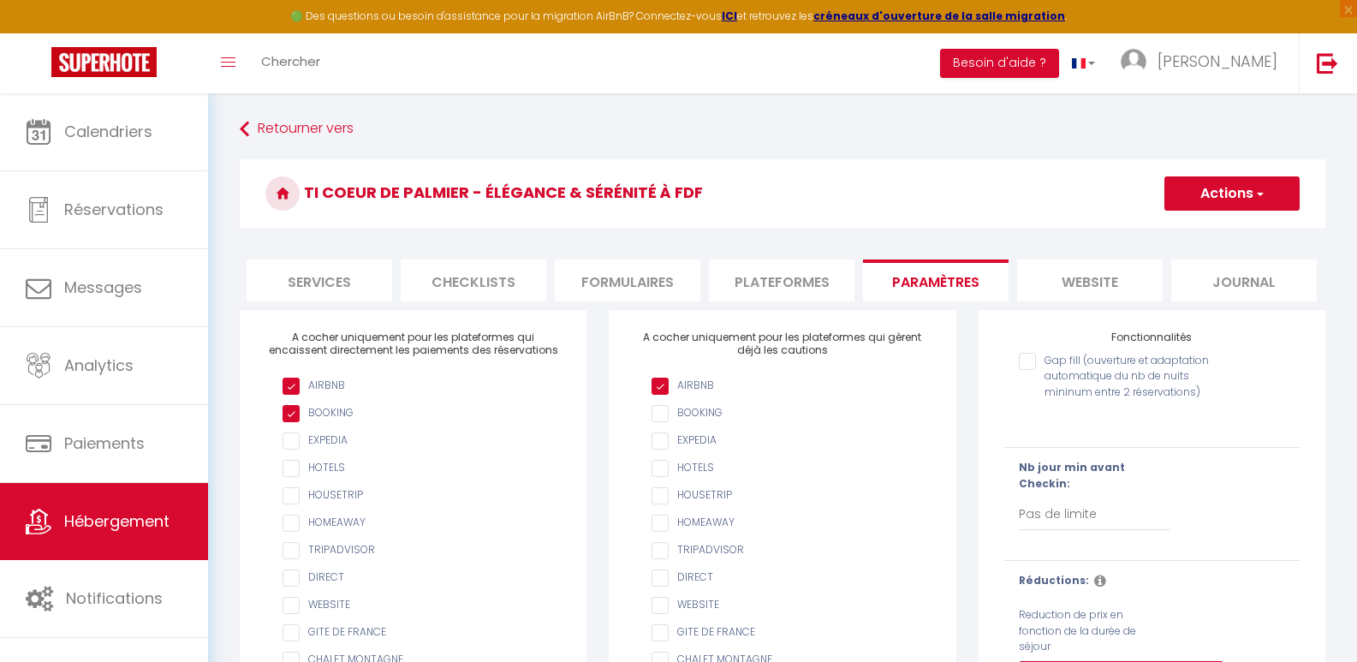
click at [1066, 276] on li "website" at bounding box center [1089, 280] width 145 height 42
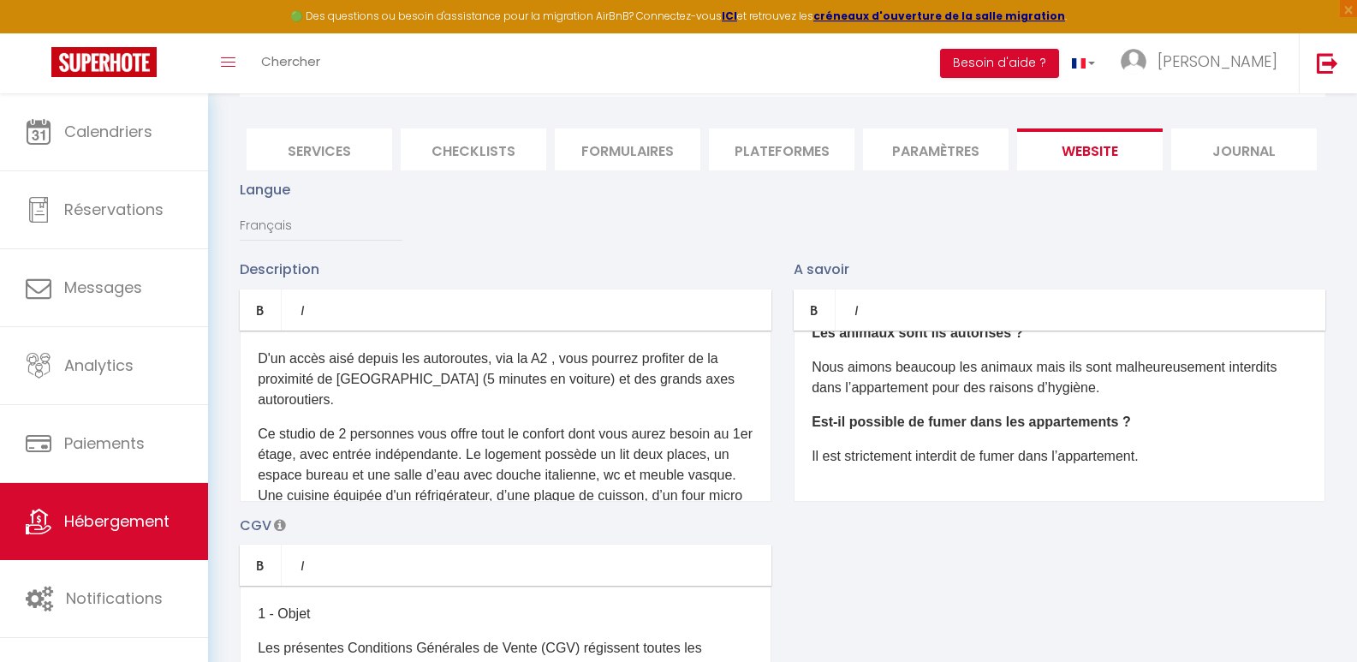
scroll to position [171, 0]
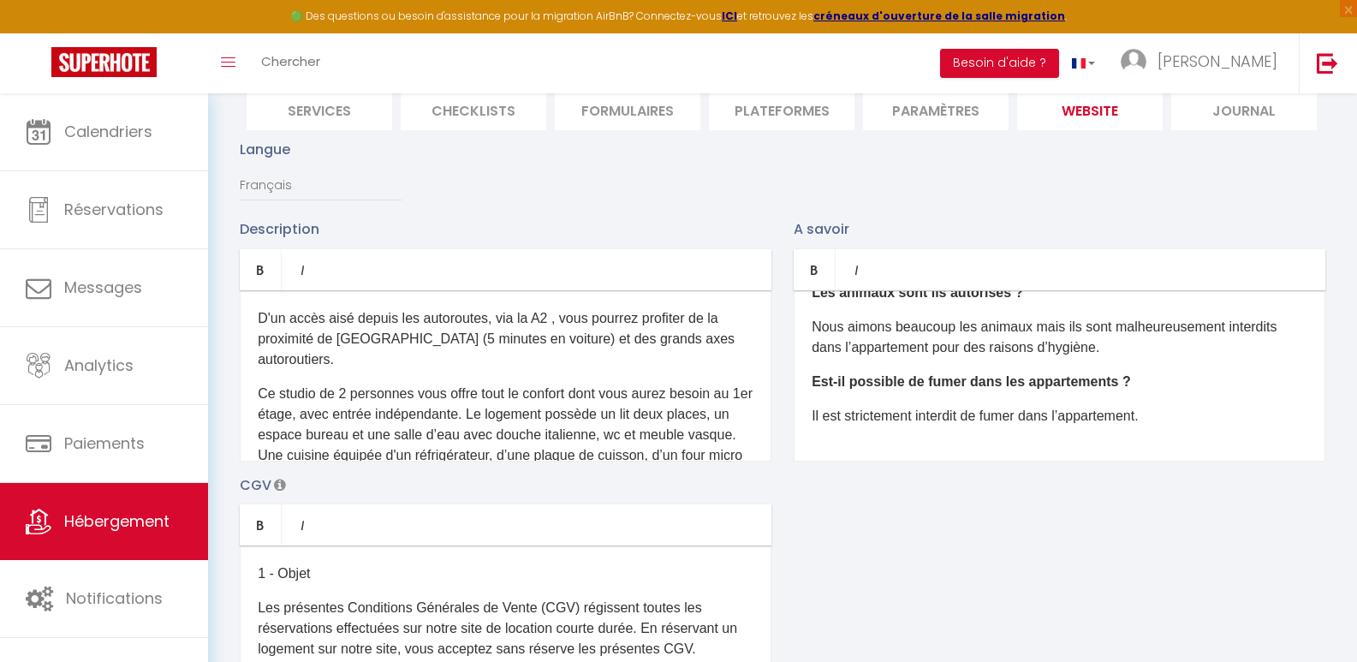
click at [1168, 426] on p "Il est strictement interdit de fumer dans l’appartement." at bounding box center [1059, 416] width 496 height 21
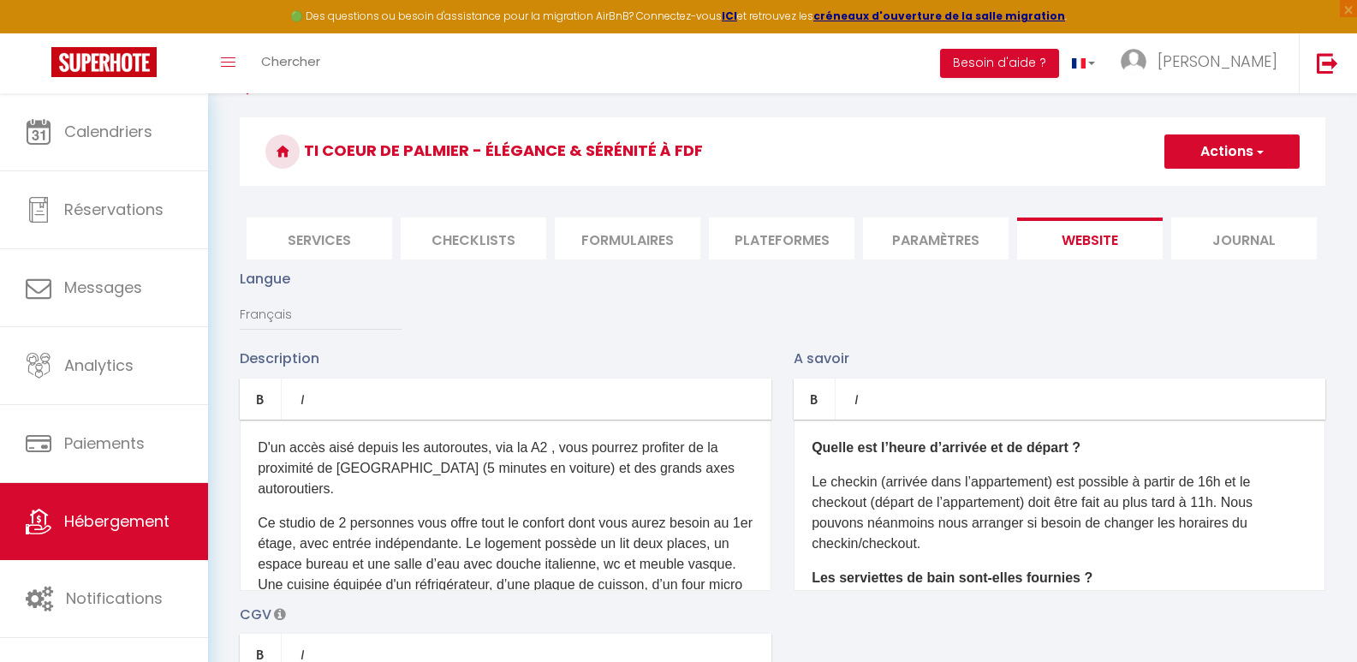
scroll to position [0, 0]
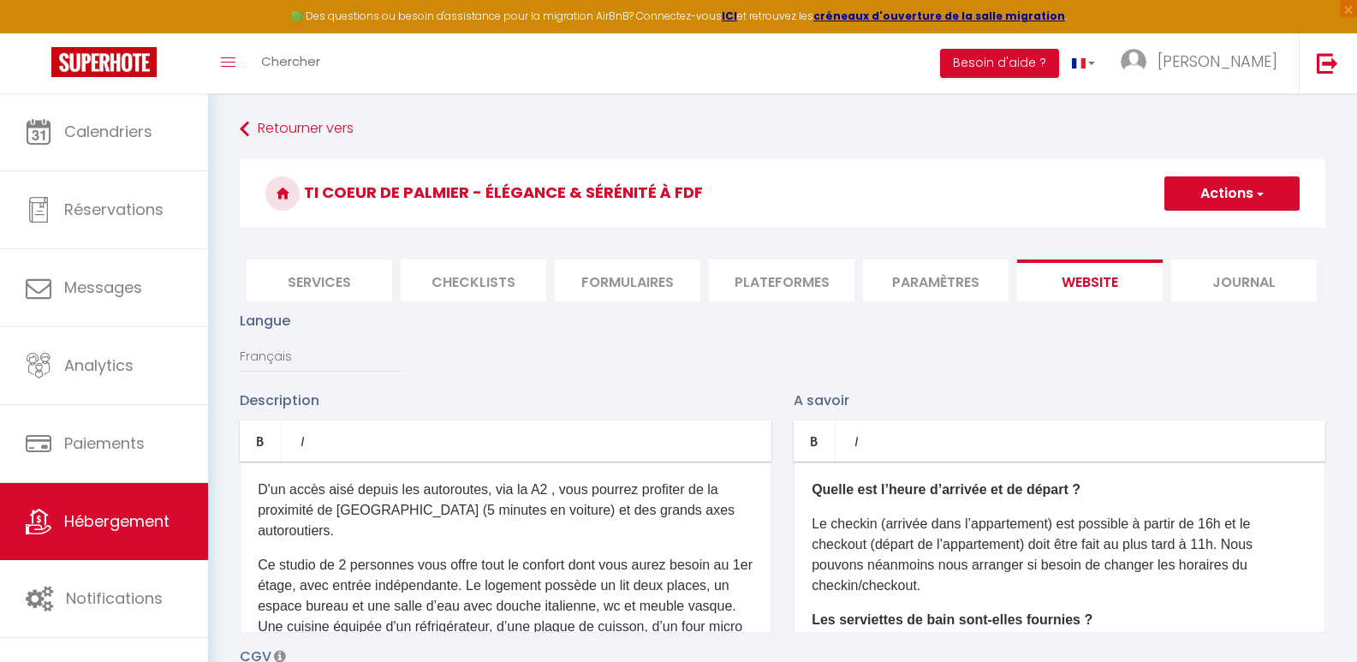
click at [1261, 192] on span "button" at bounding box center [1258, 193] width 11 height 17
click at [1232, 231] on input "Enregistrer" at bounding box center [1211, 231] width 63 height 17
checkbox input "true"
checkbox input "false"
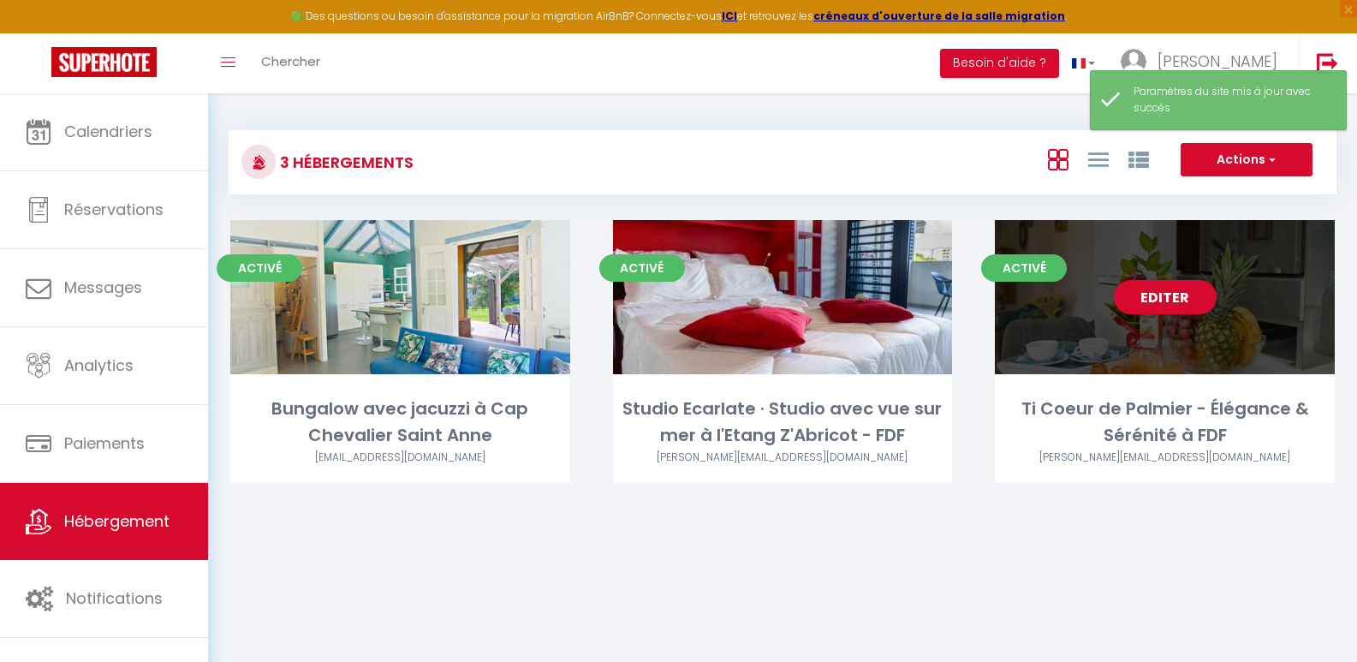
click at [1212, 332] on div "Editer" at bounding box center [1165, 297] width 340 height 154
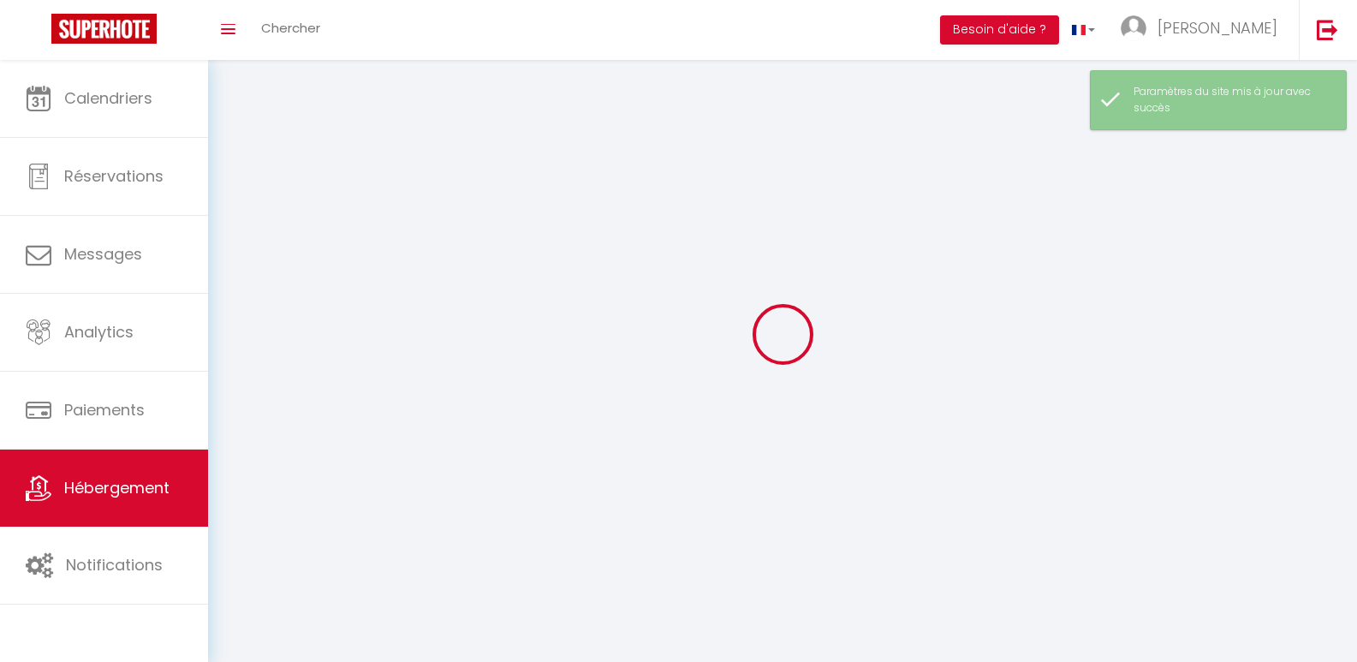
select select "28"
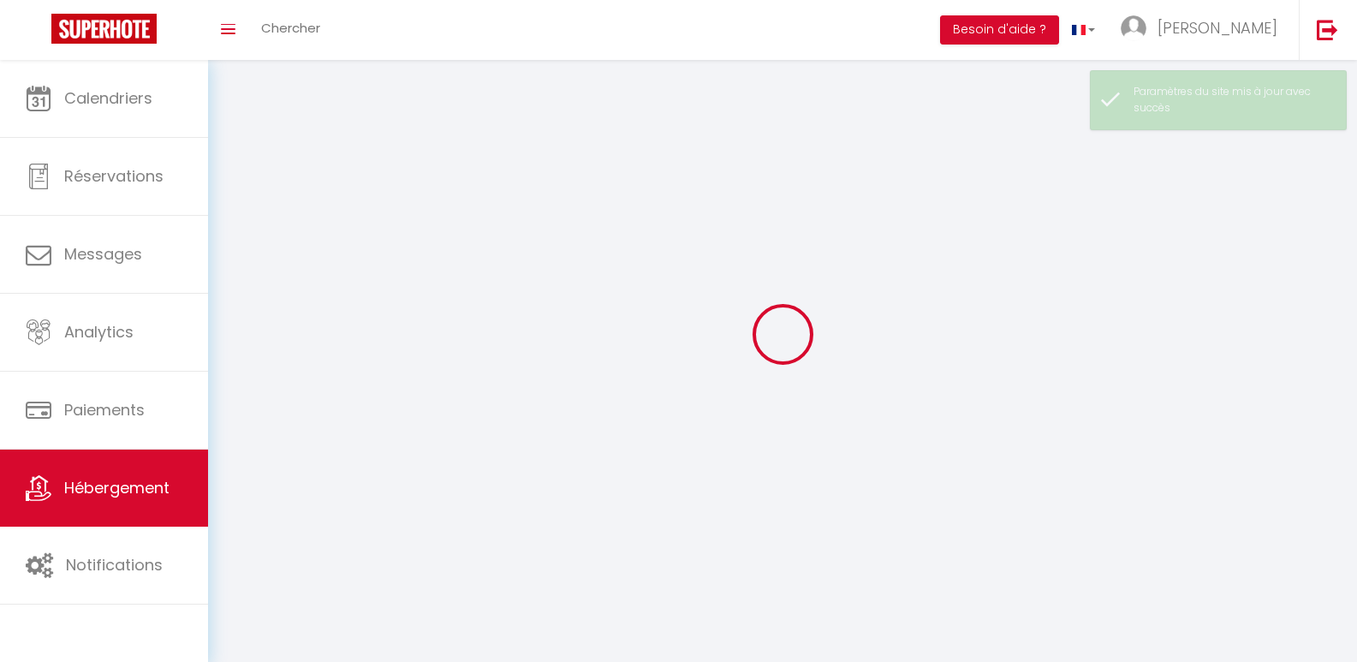
select select
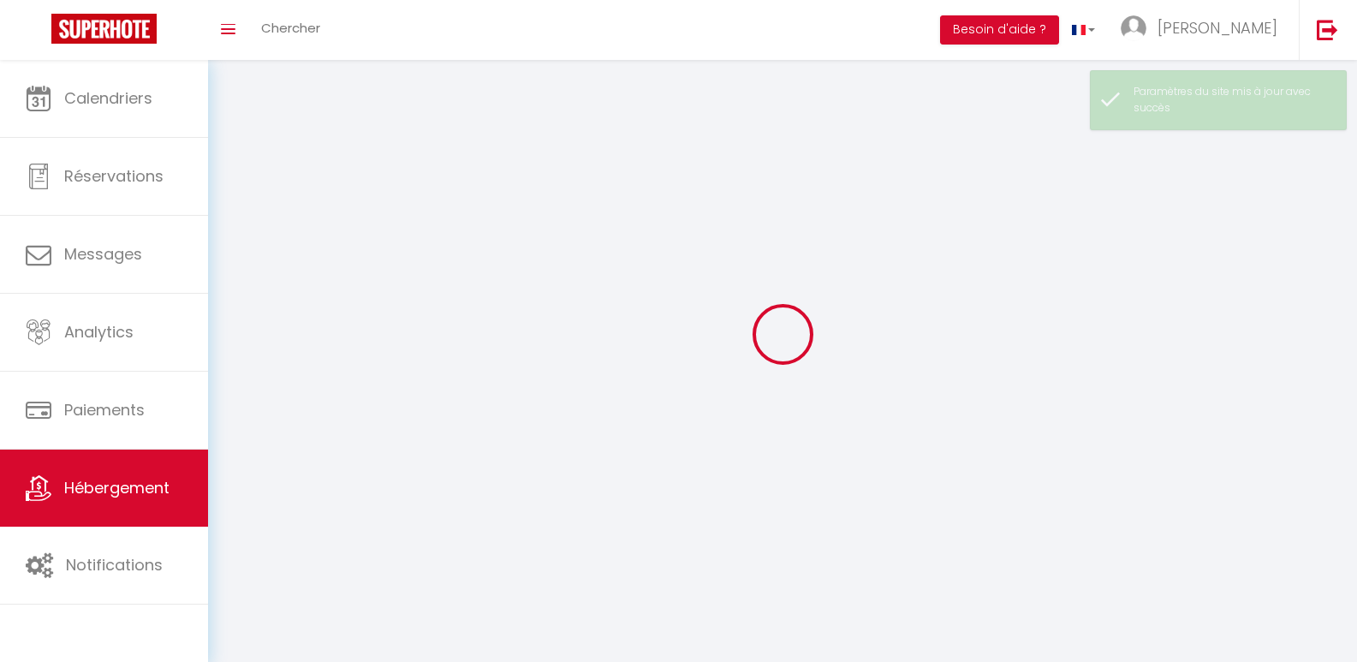
select select
checkbox input "false"
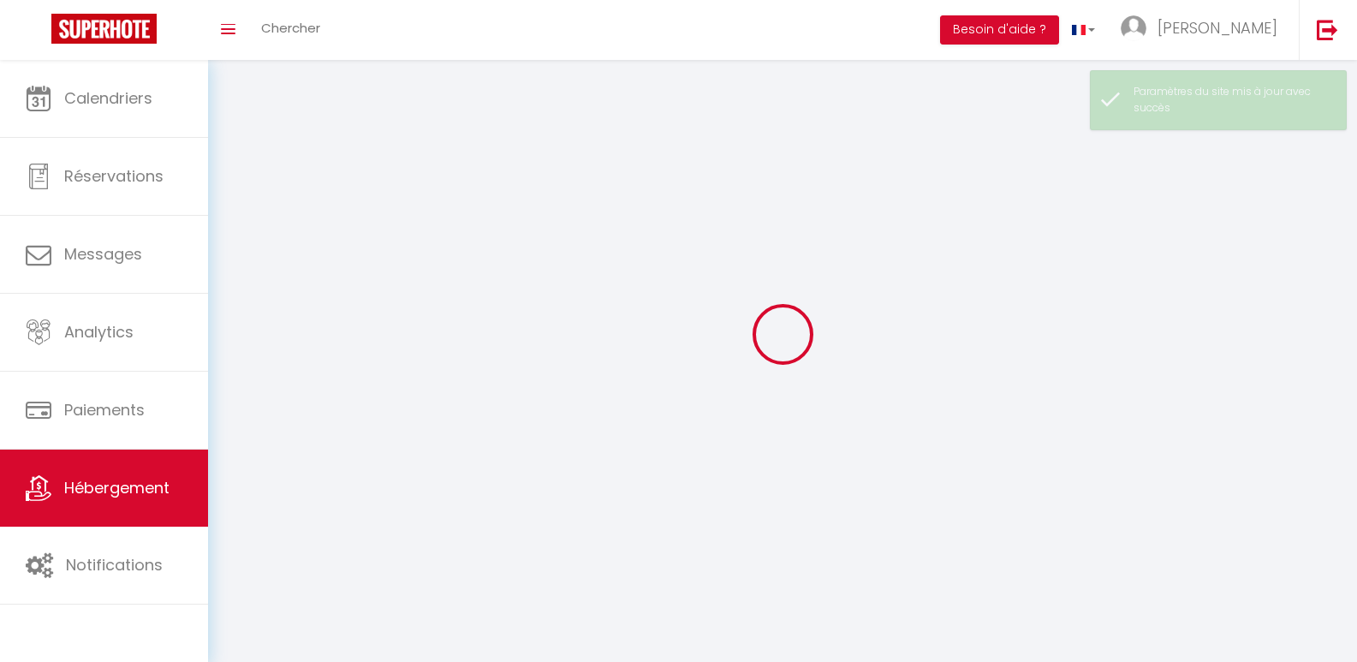
select select
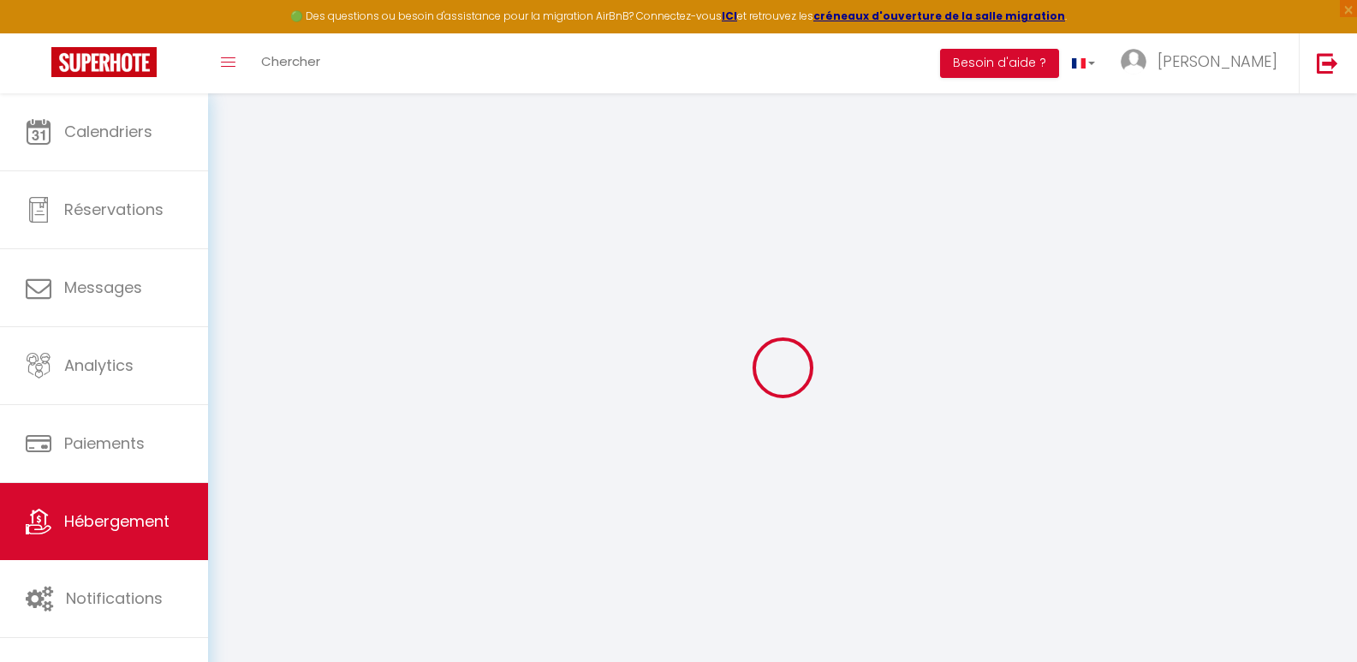
select select
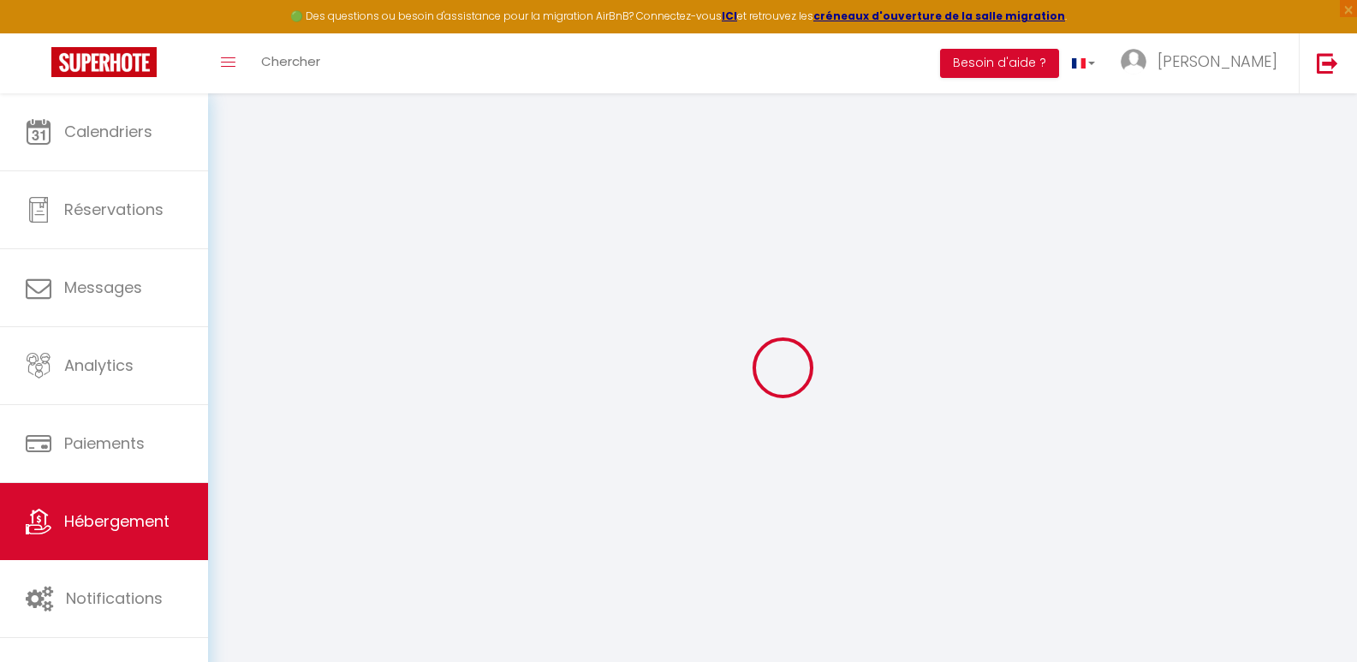
select select
checkbox input "false"
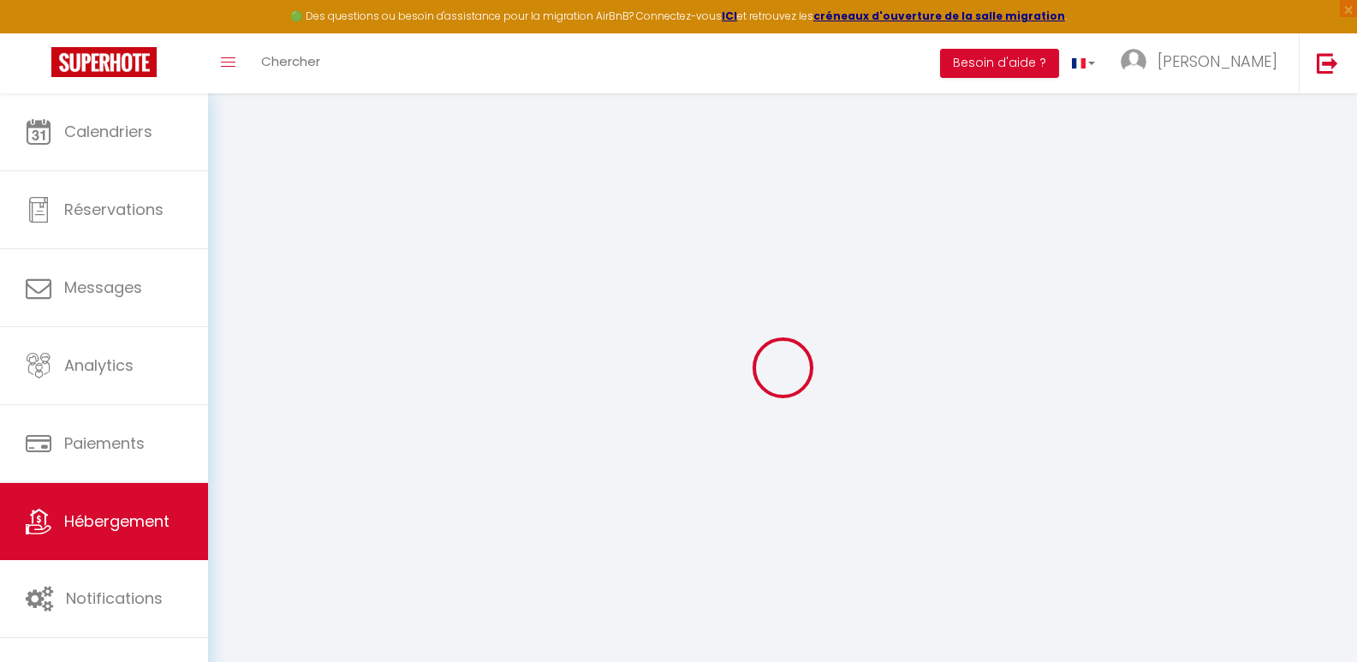
select select
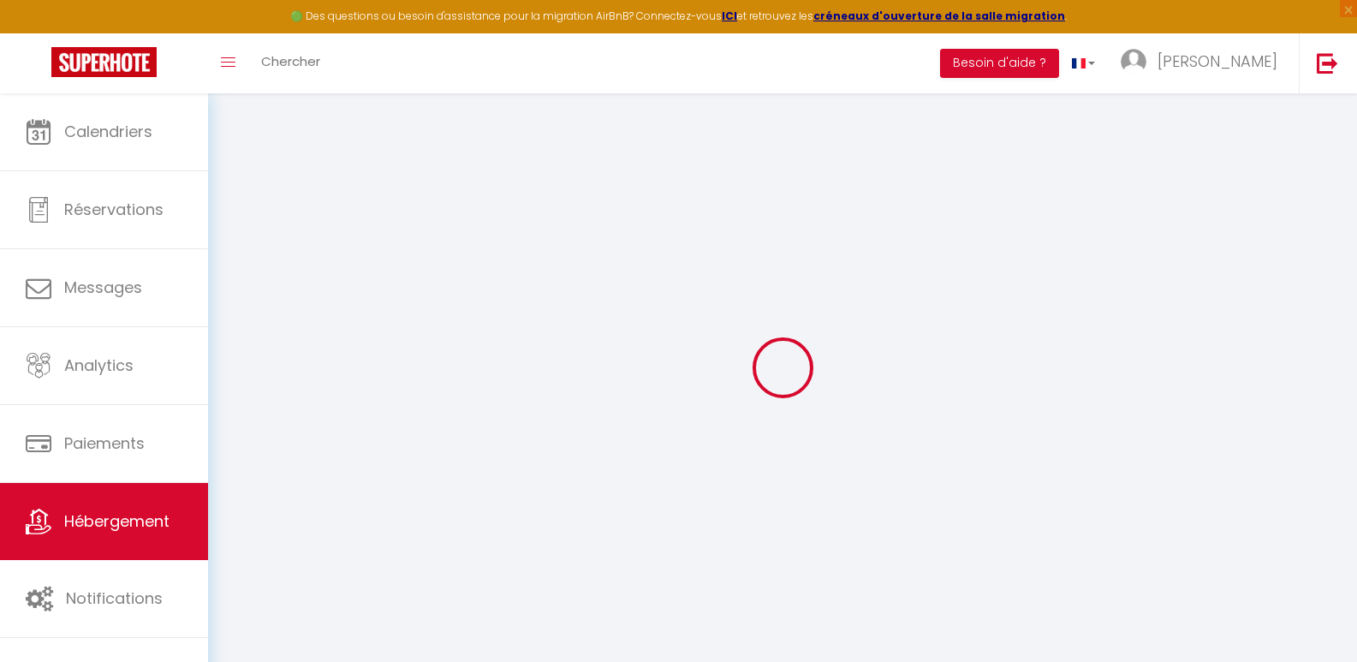
select select
checkbox input "false"
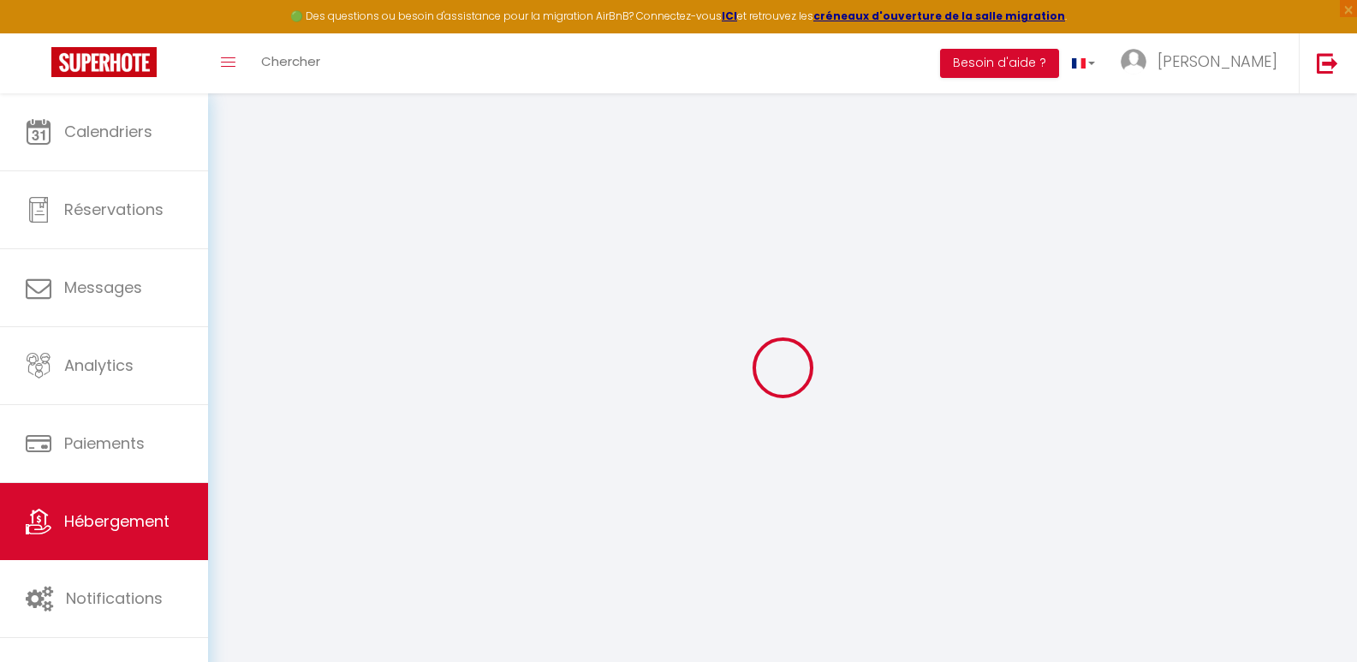
checkbox input "false"
select select
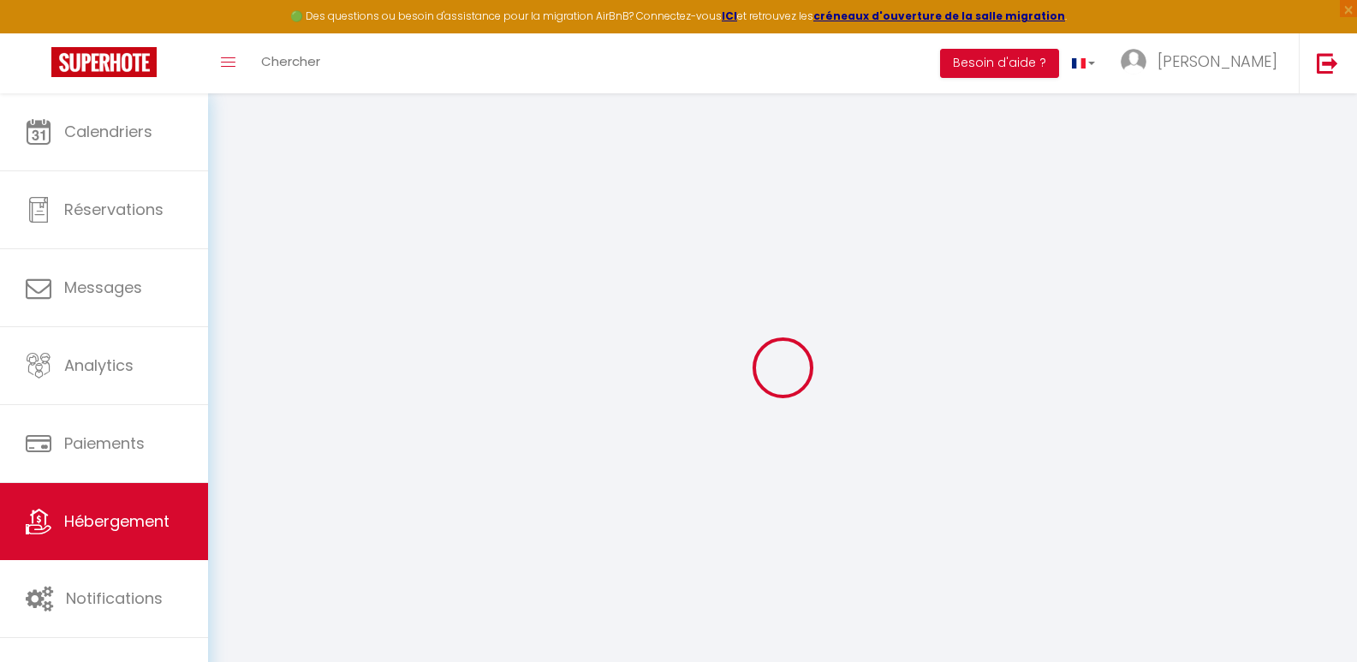
select select
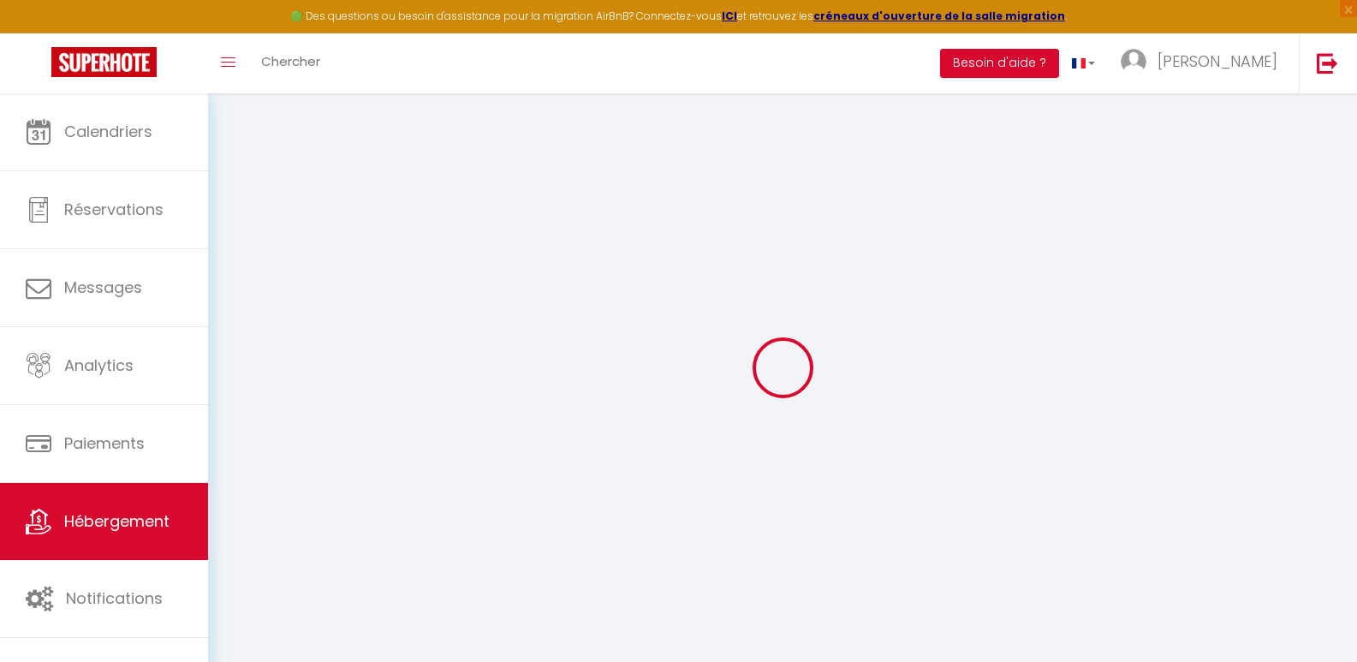
checkbox input "false"
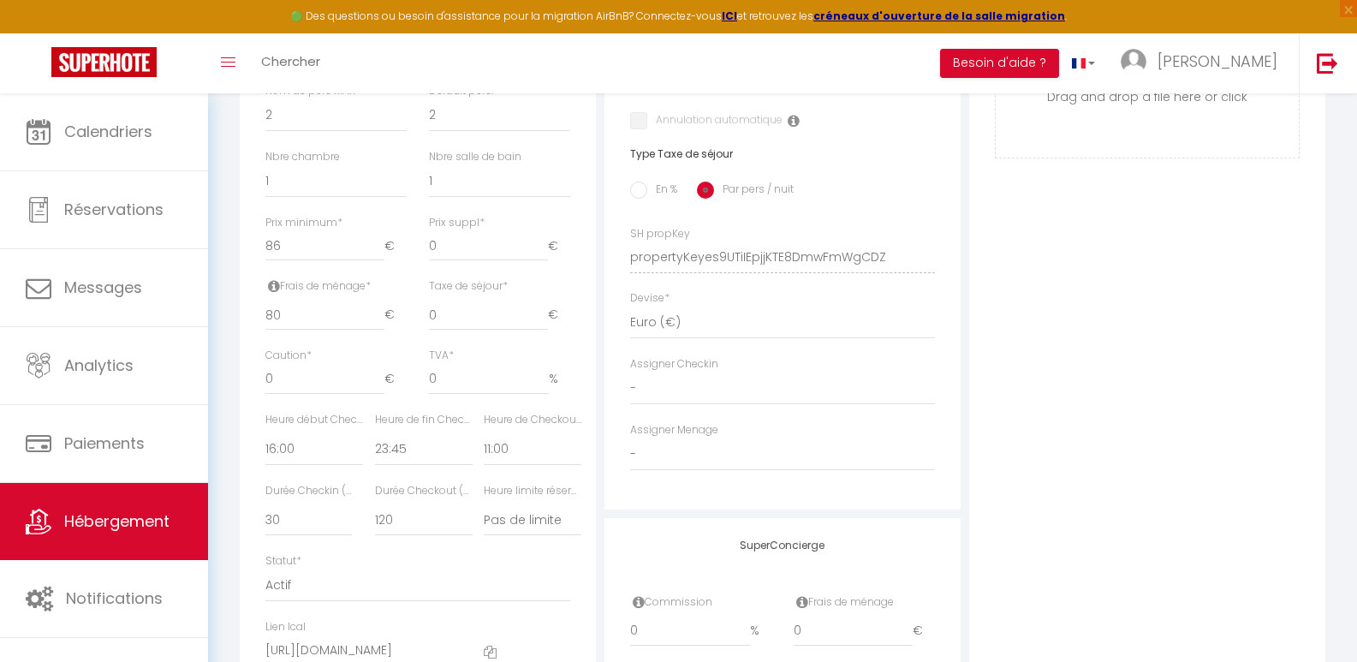
scroll to position [603, 0]
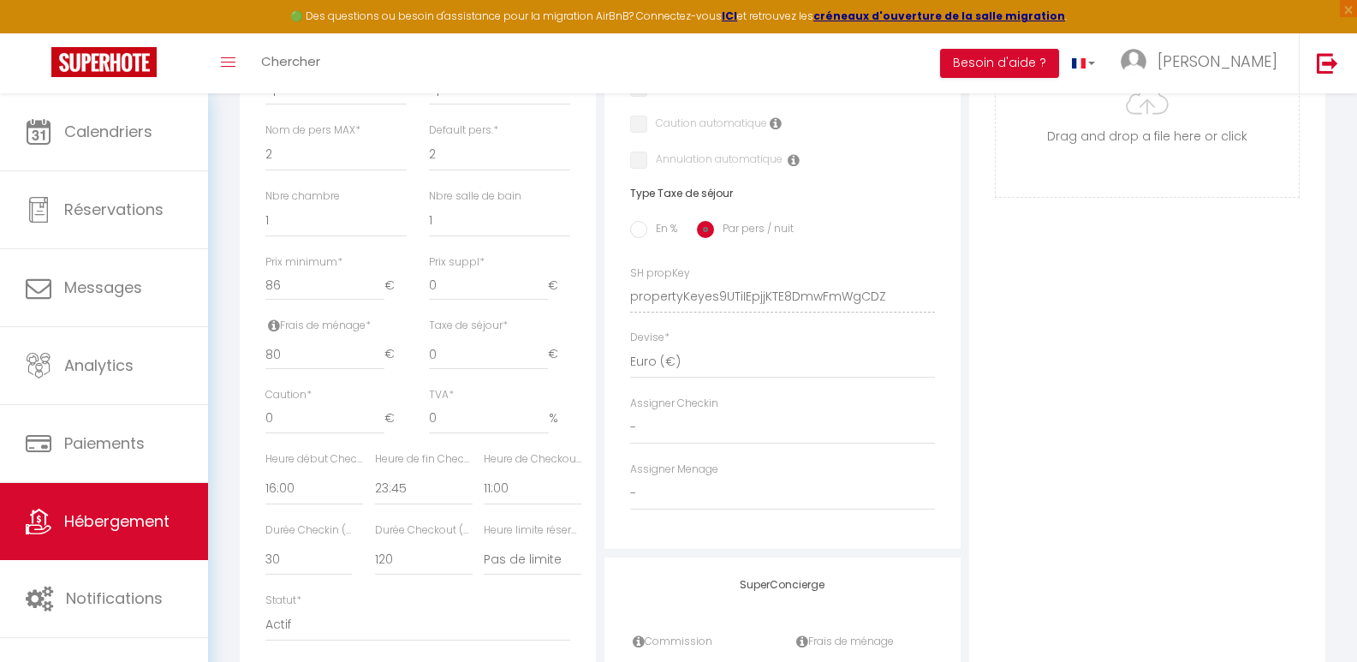
click at [1073, 330] on div "Photo Photo Supprimer Drag and drop a file here or click Ooops, something wrong…" at bounding box center [1147, 284] width 356 height 1155
click at [282, 367] on input "80" at bounding box center [324, 354] width 119 height 31
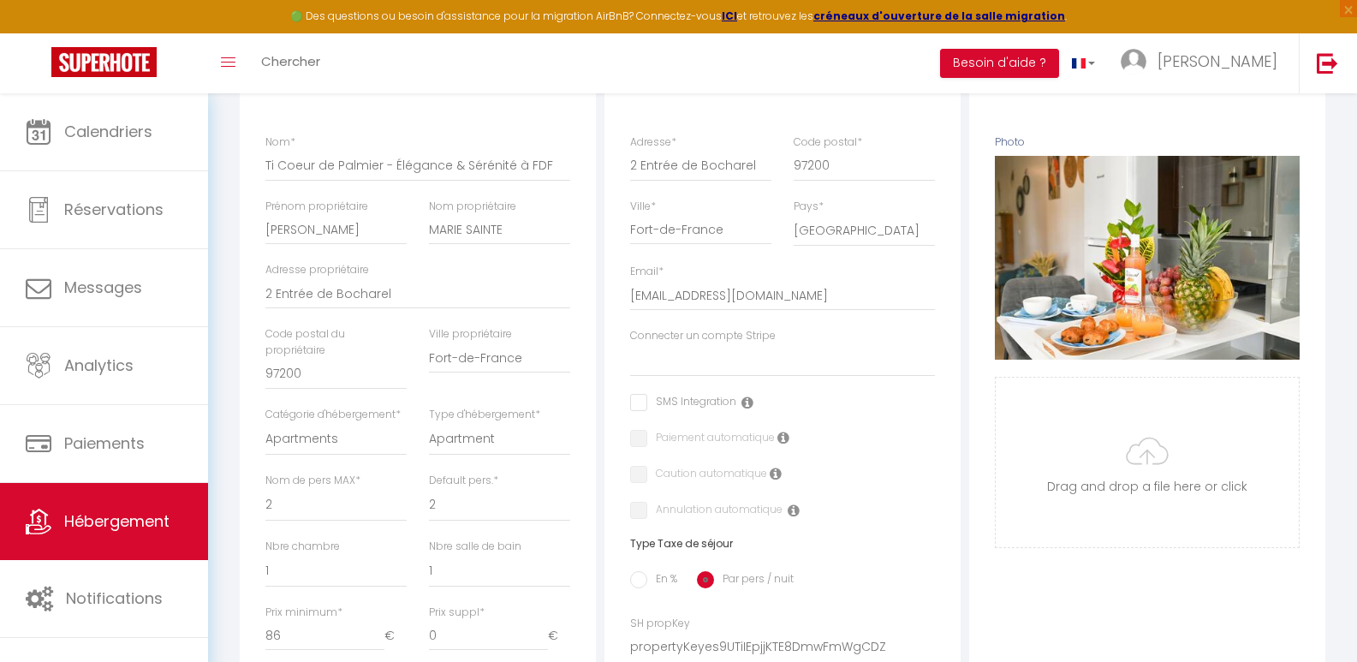
scroll to position [366, 0]
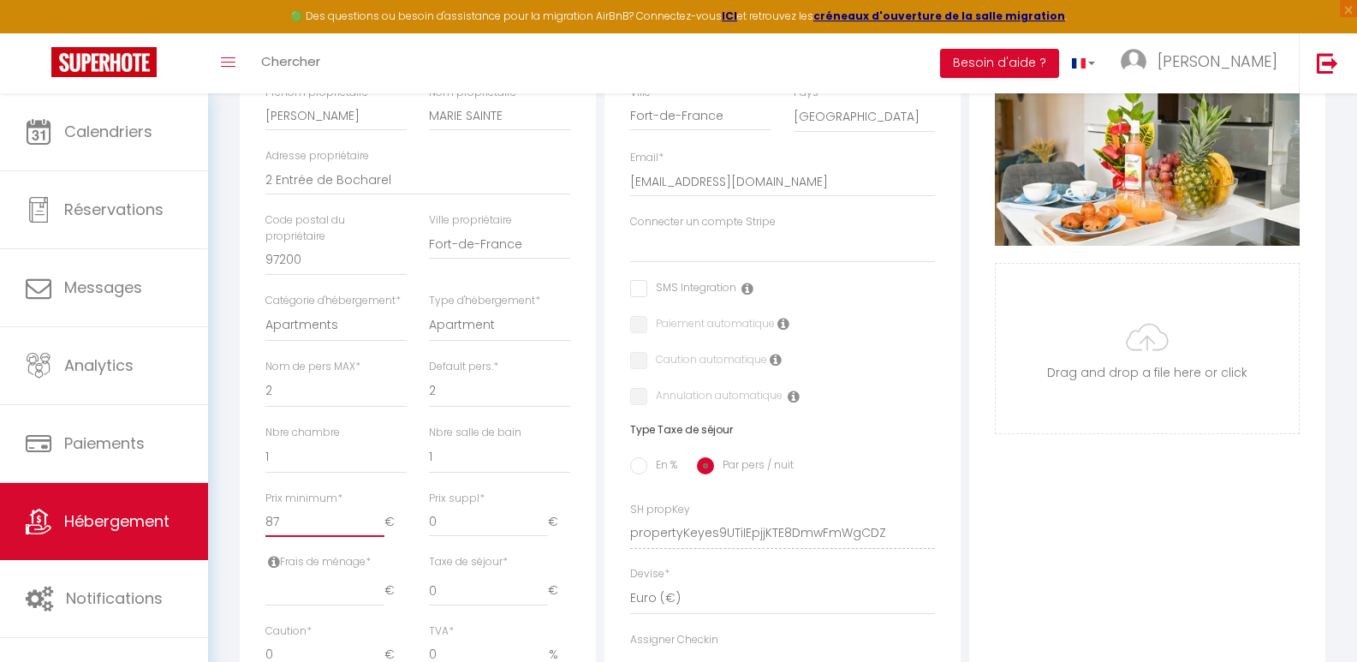
click at [381, 530] on input "87" at bounding box center [324, 521] width 119 height 31
click at [380, 529] on input "88" at bounding box center [324, 521] width 119 height 31
click at [380, 529] on input "89" at bounding box center [324, 521] width 119 height 31
click at [380, 527] on input "90" at bounding box center [324, 521] width 119 height 31
click at [380, 527] on input "91" at bounding box center [324, 521] width 119 height 31
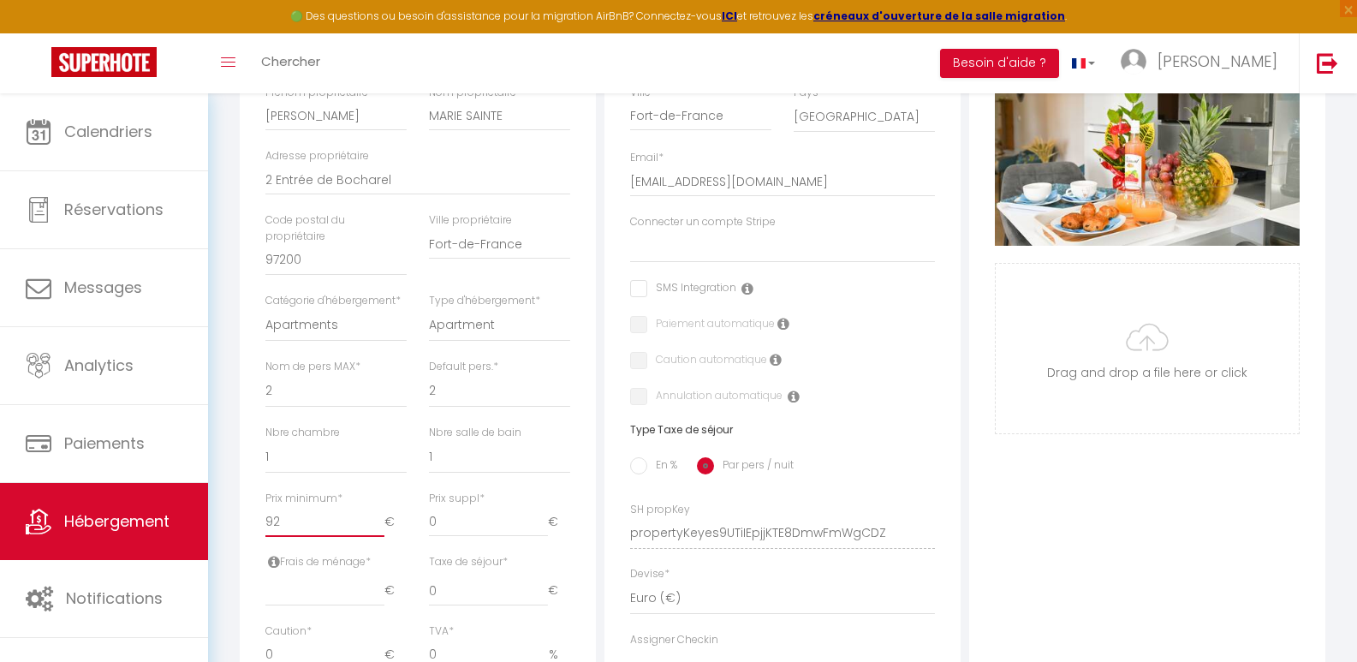
click at [380, 526] on input "92" at bounding box center [324, 521] width 119 height 31
click at [382, 526] on input "93" at bounding box center [324, 521] width 119 height 31
click at [382, 526] on input "94" at bounding box center [324, 521] width 119 height 31
click at [384, 526] on input "95" at bounding box center [324, 521] width 119 height 31
click at [989, 438] on div "Photo Photo Supprimer Drag and drop a file here or click Ooops, something wrong…" at bounding box center [1147, 521] width 356 height 1155
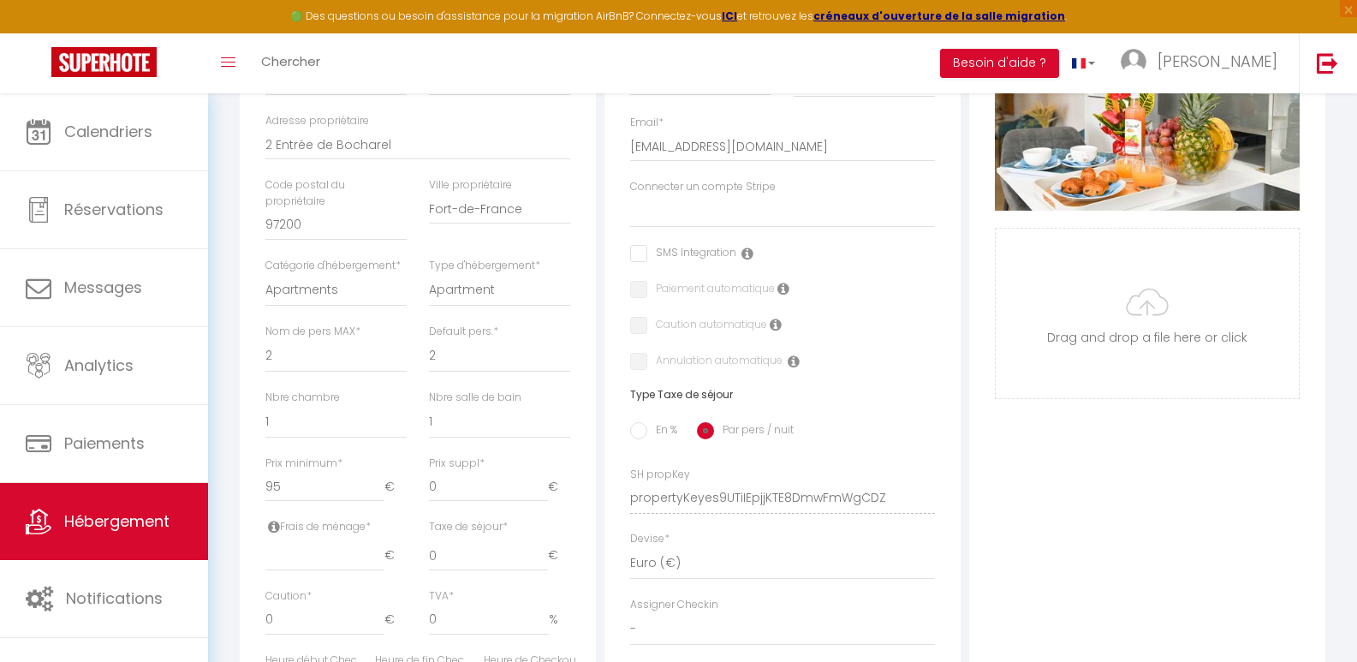
scroll to position [3, 0]
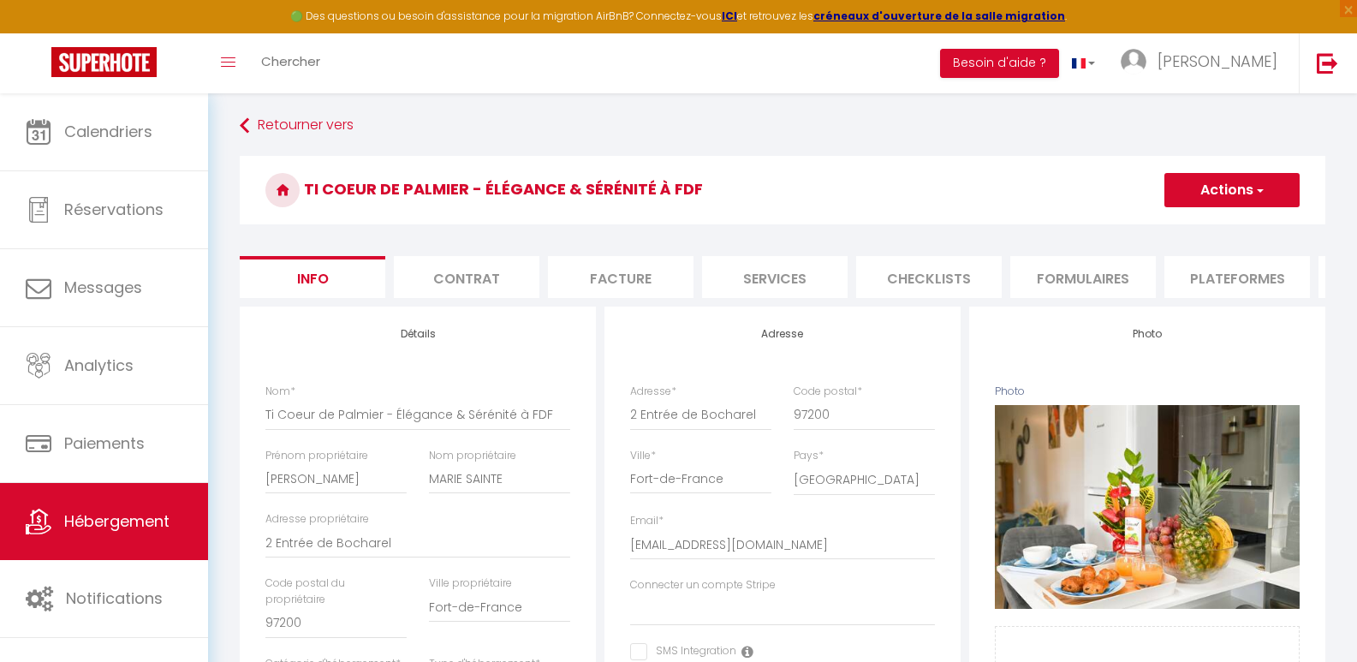
click at [1244, 191] on button "Actions" at bounding box center [1231, 190] width 135 height 34
click at [1197, 231] on link "Enregistrer" at bounding box center [1206, 228] width 183 height 22
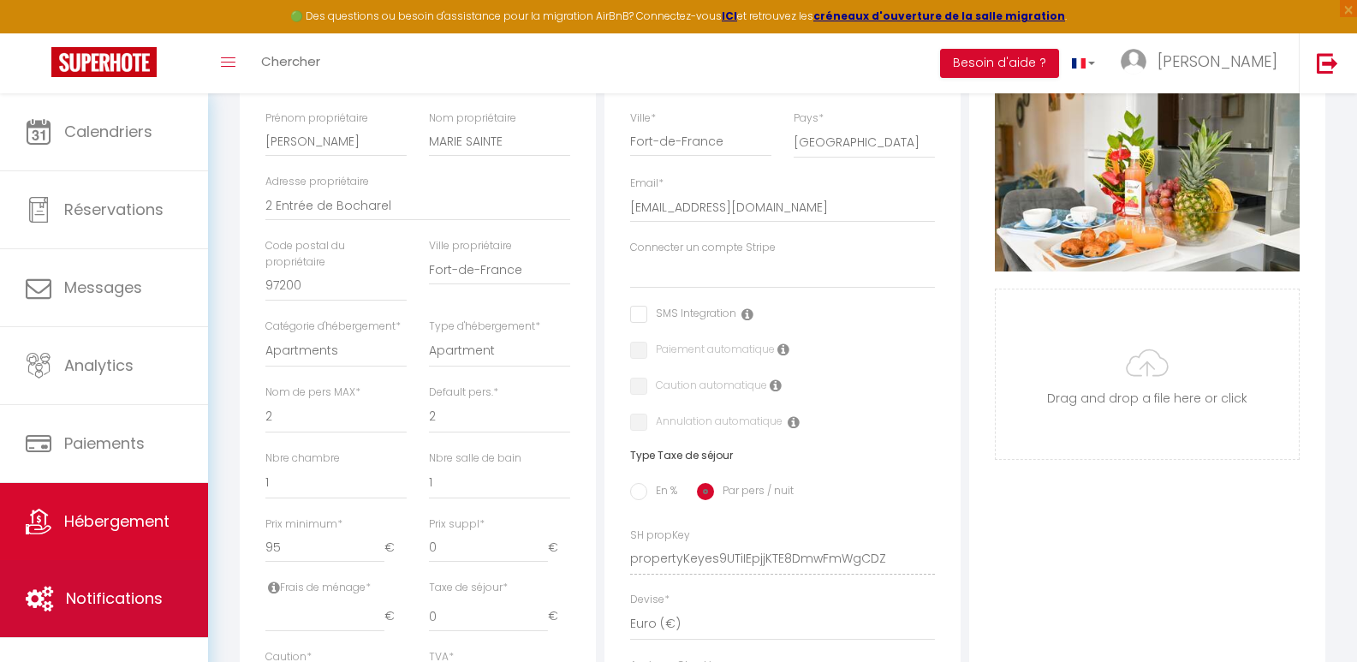
scroll to position [346, 0]
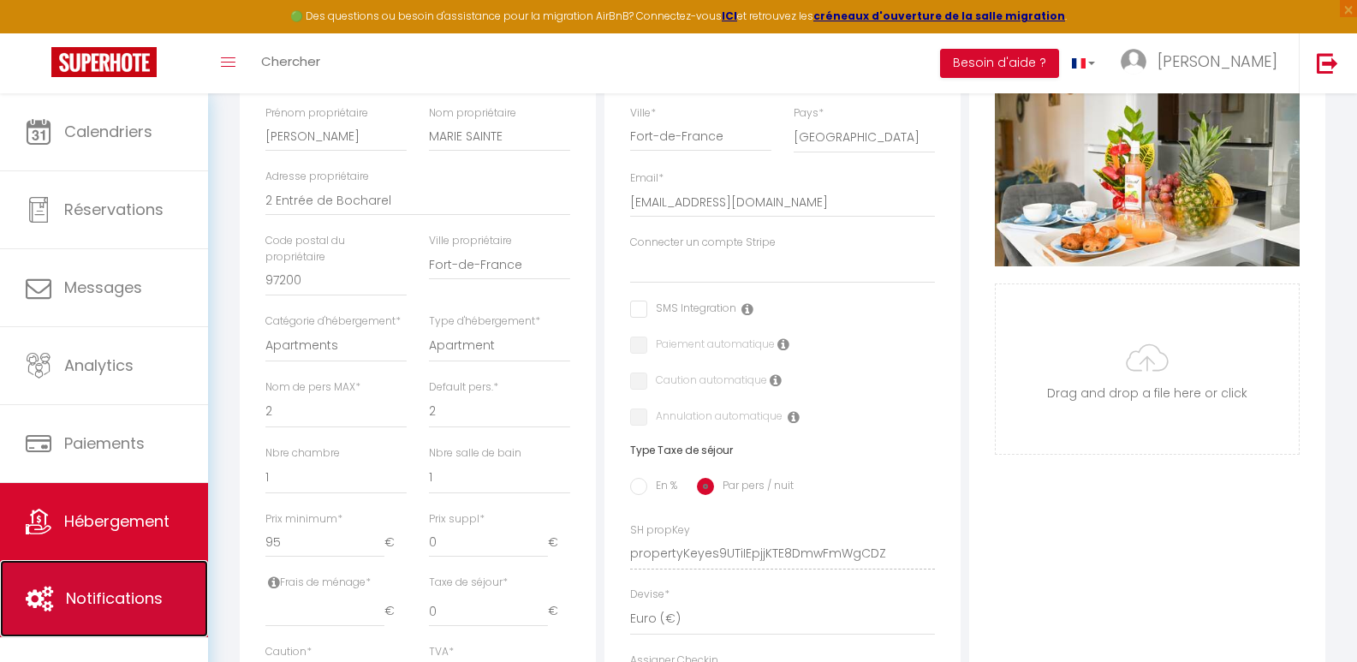
click at [113, 596] on span "Notifications" at bounding box center [114, 597] width 97 height 21
